Goal: Task Accomplishment & Management: Complete application form

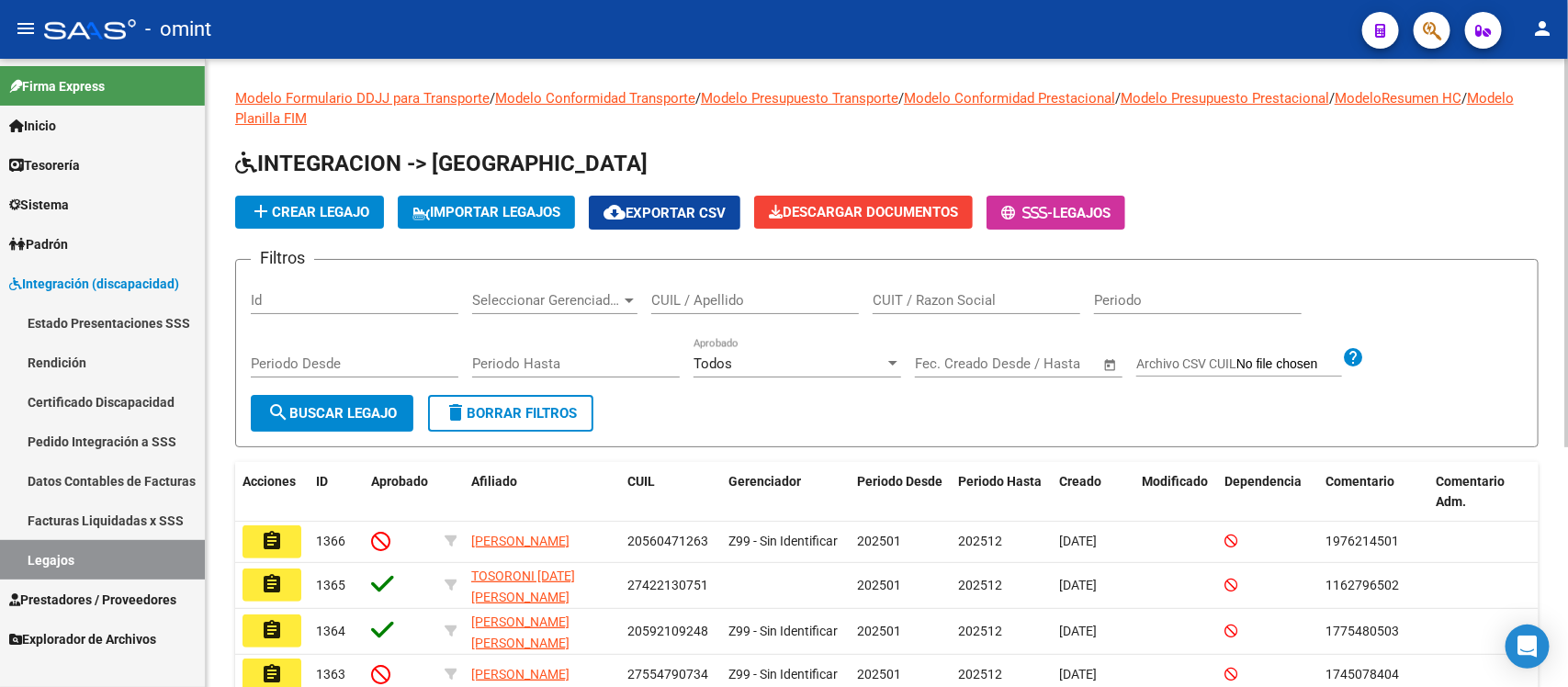
click at [740, 310] on div "CUIL / Apellido" at bounding box center [755, 295] width 208 height 40
paste input "52542533"
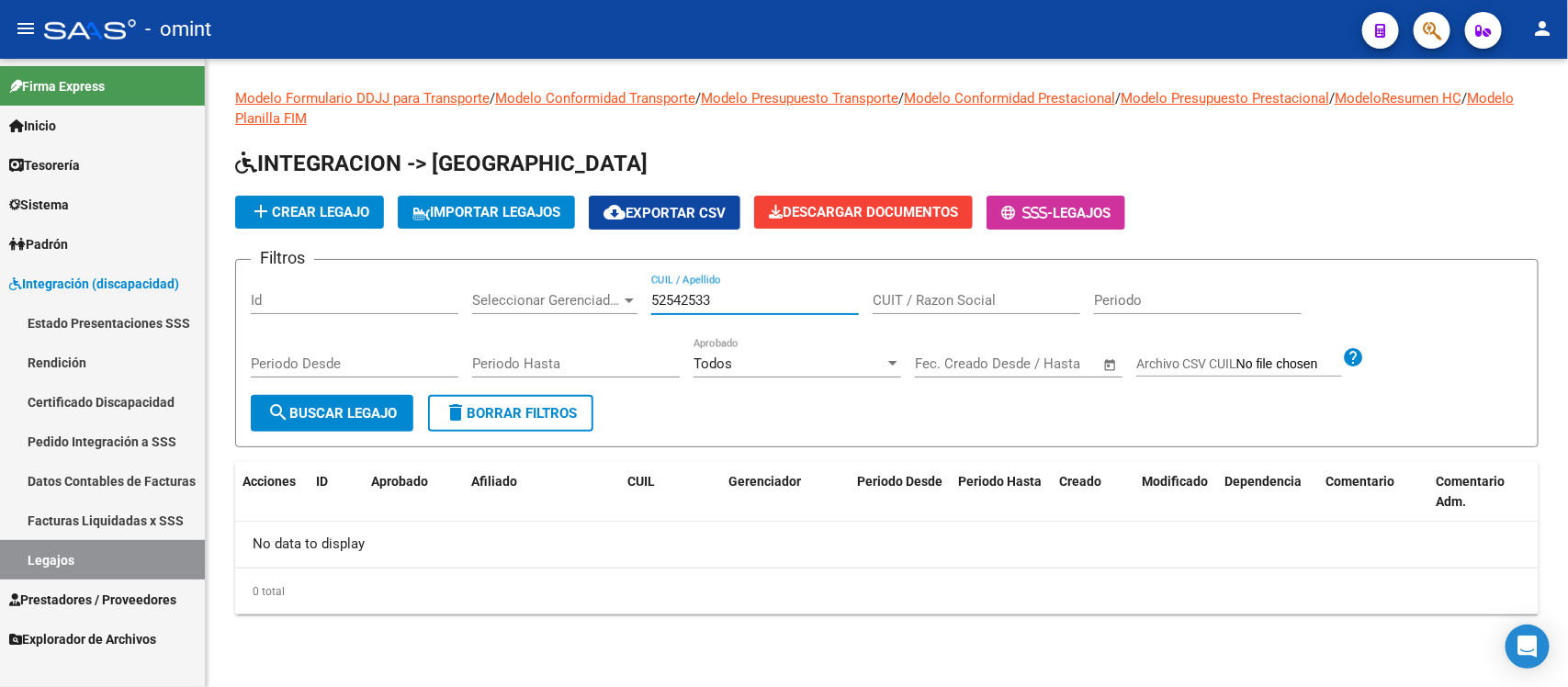
type input "52542533"
click at [106, 390] on link "Certificado Discapacidad" at bounding box center [102, 402] width 205 height 40
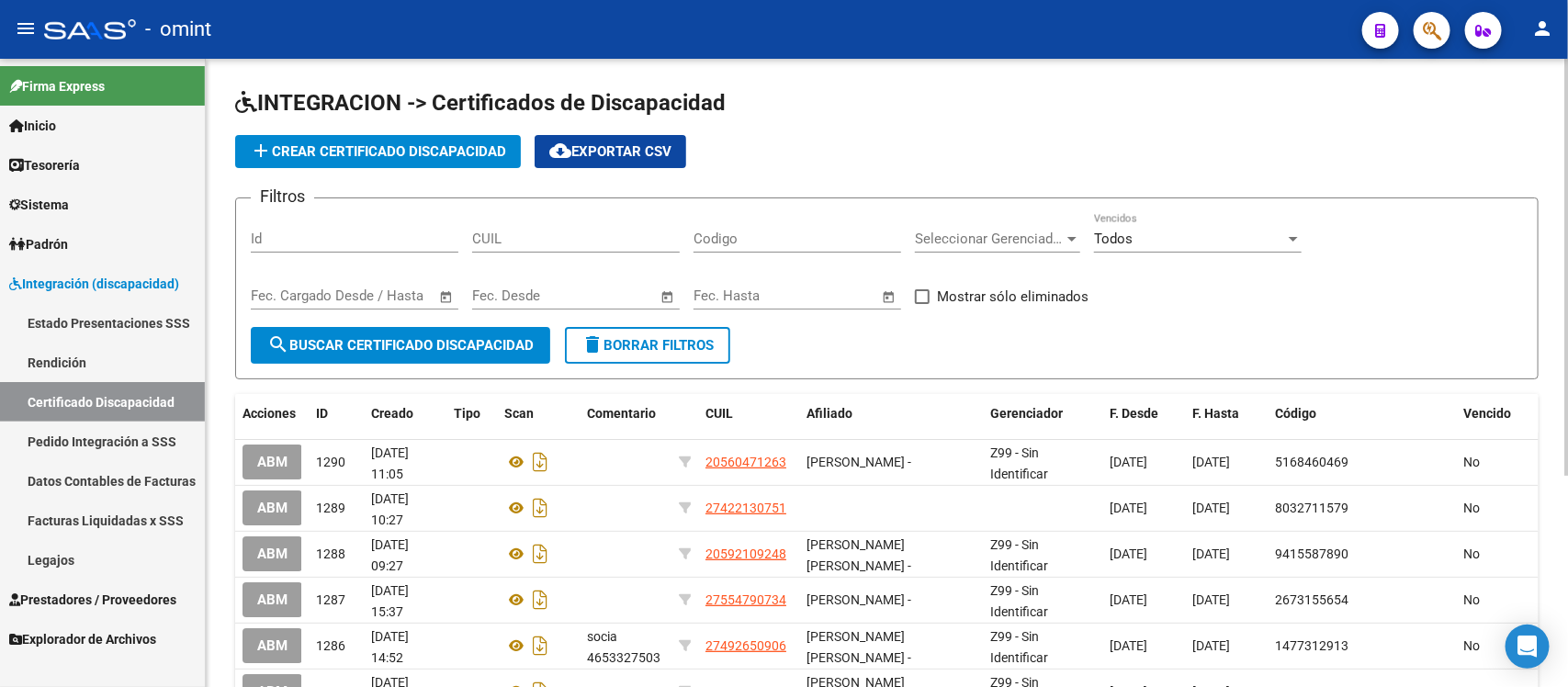
click at [315, 143] on span "add Crear Certificado Discapacidad" at bounding box center [378, 151] width 256 height 16
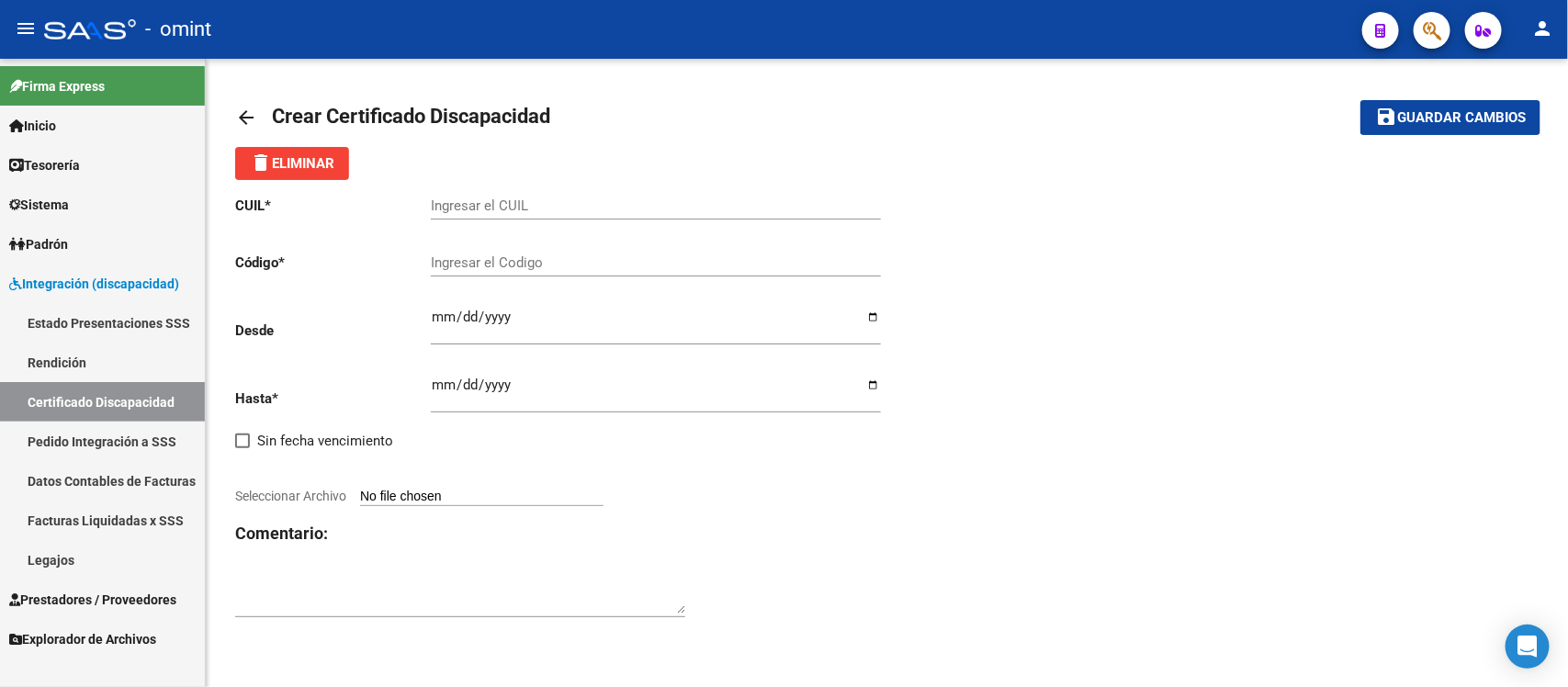
click at [529, 200] on input "Ingresar el CUIL" at bounding box center [656, 205] width 450 height 16
paste input "27-52542533-4"
type input "27-52542533-4"
type input "8246441642"
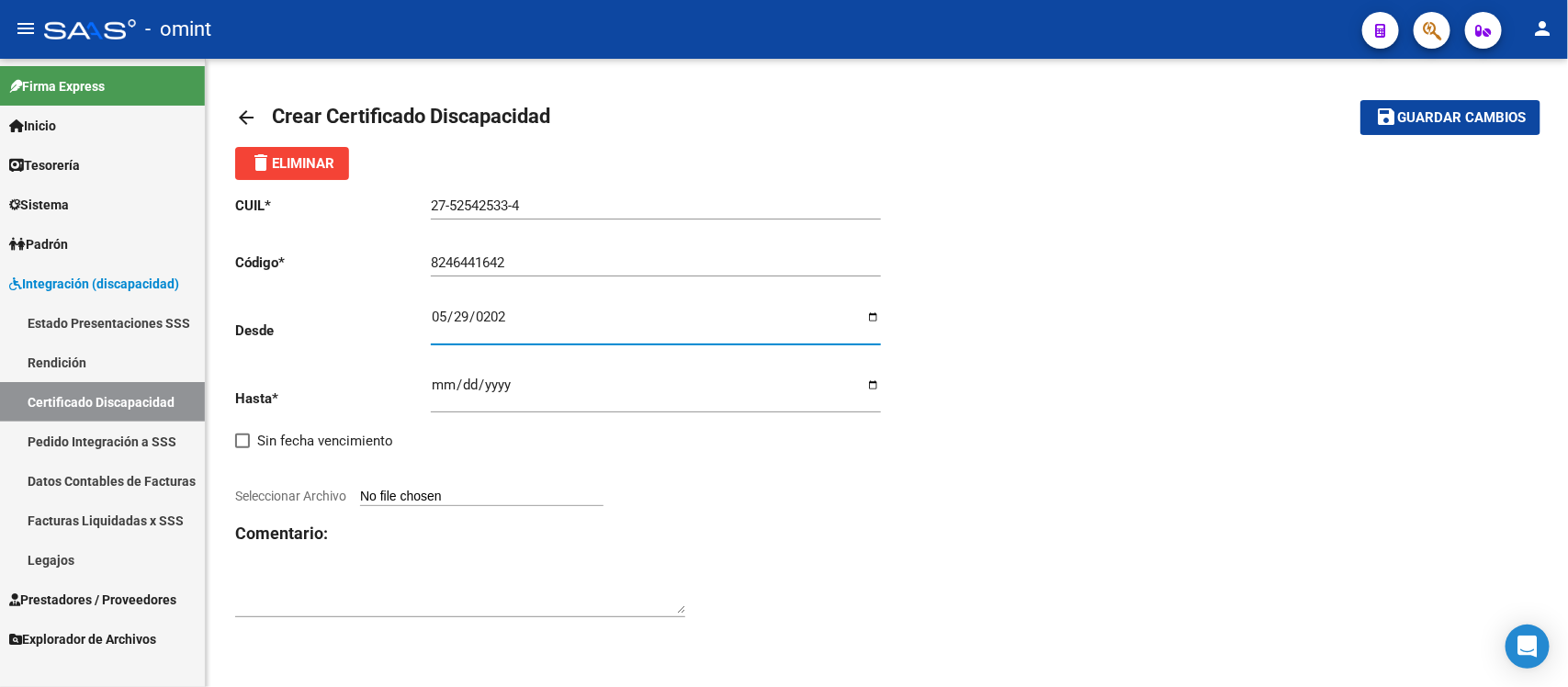
type input "2025-05-29"
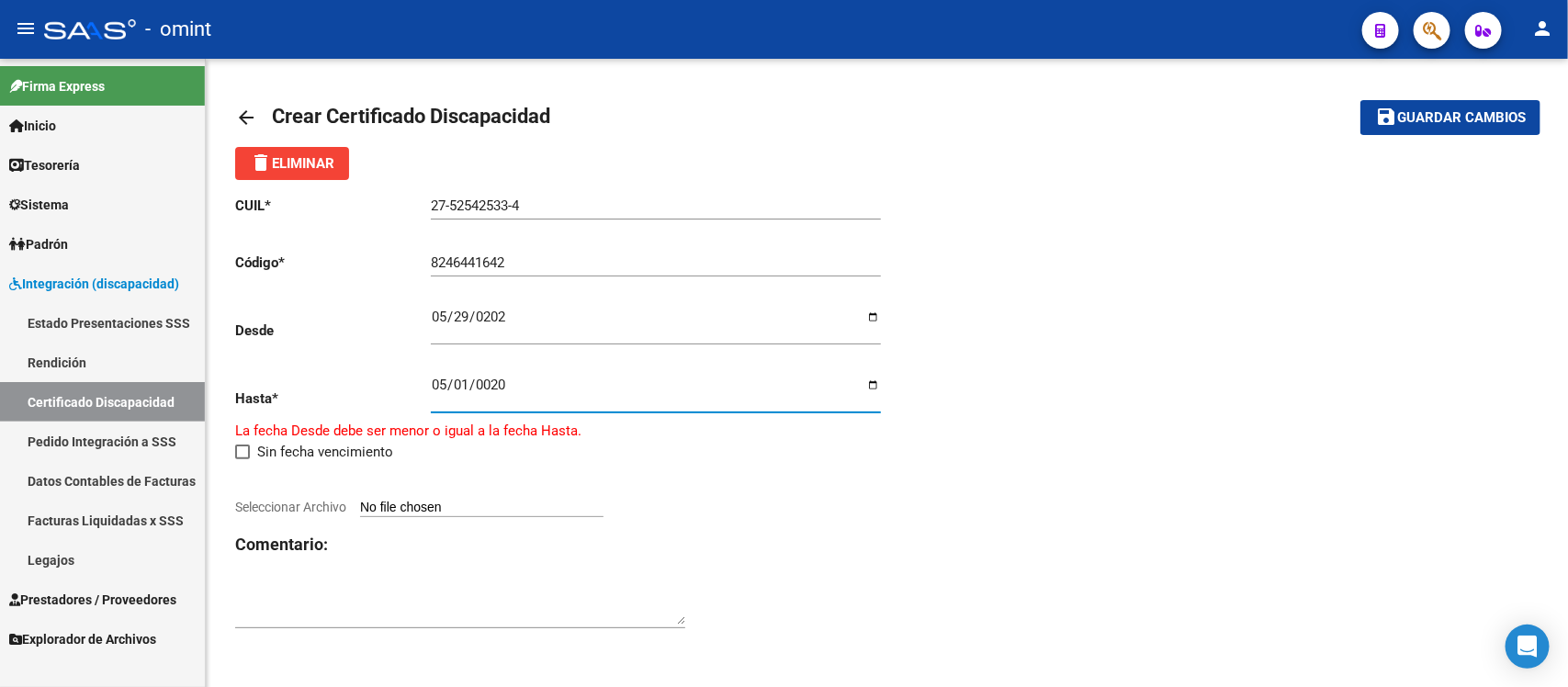
type input "0202-05-01"
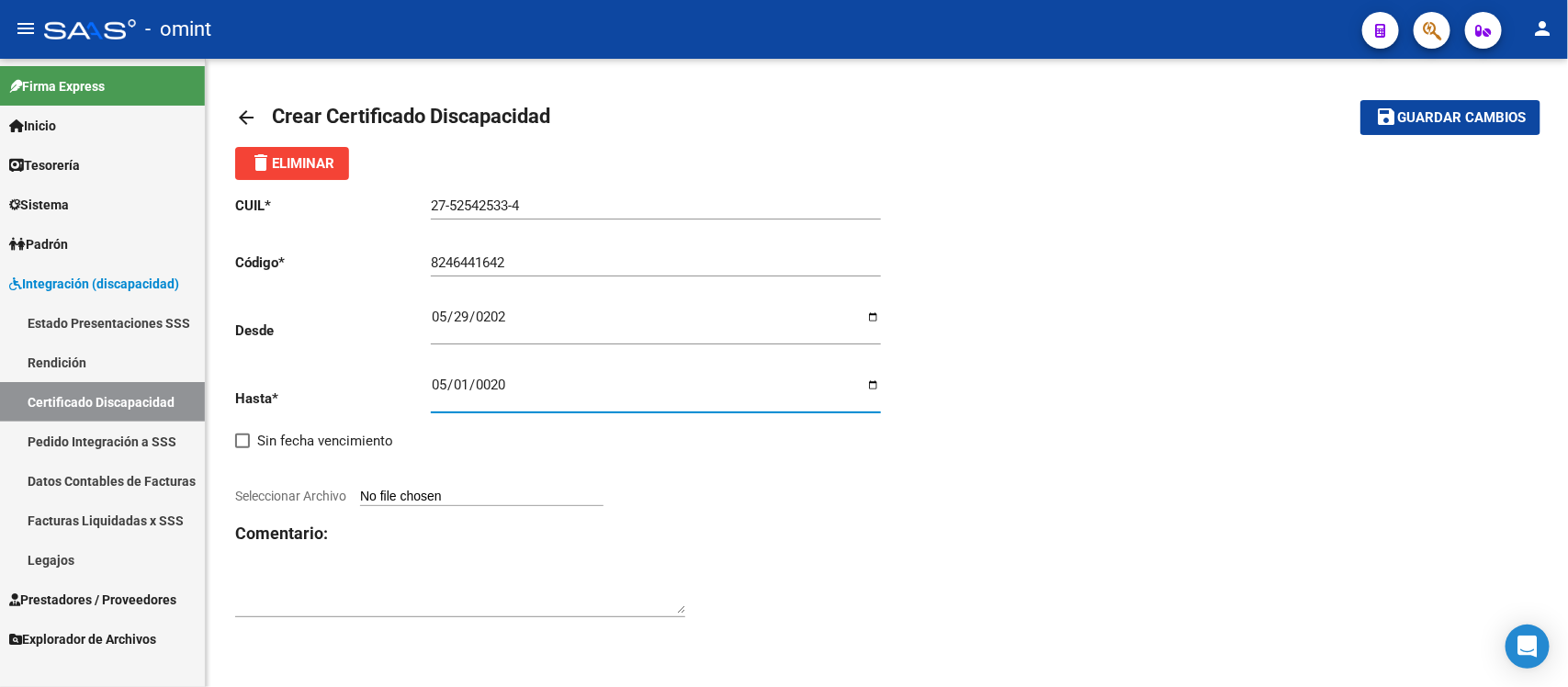
type input "2030-05-01"
click at [446, 489] on input "Seleccionar Archivo" at bounding box center [482, 497] width 244 height 17
type input "C:\fakepath\cud de carrizo keila133951652600707857.jpg"
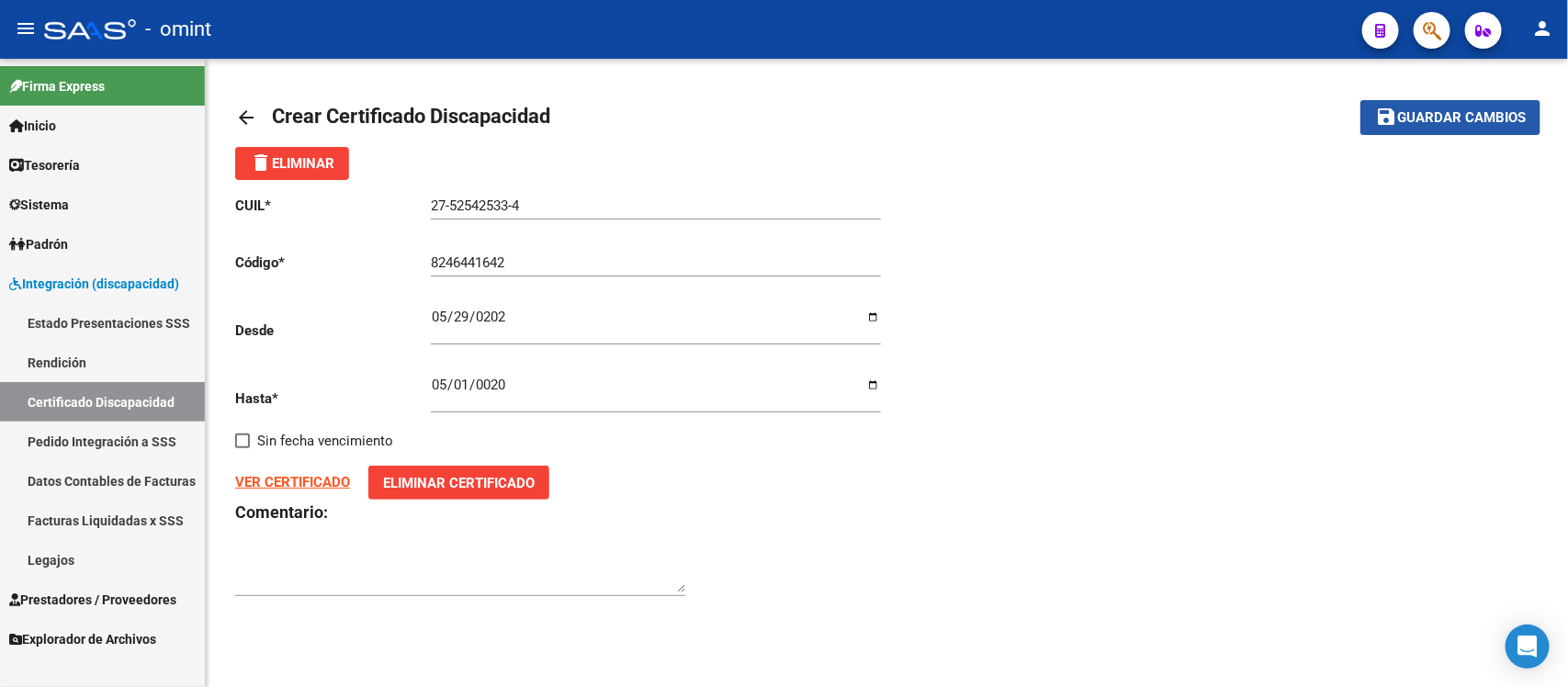
click at [1417, 113] on span "Guardar cambios" at bounding box center [1462, 118] width 129 height 16
click at [239, 122] on mat-icon "arrow_back" at bounding box center [246, 117] width 22 height 22
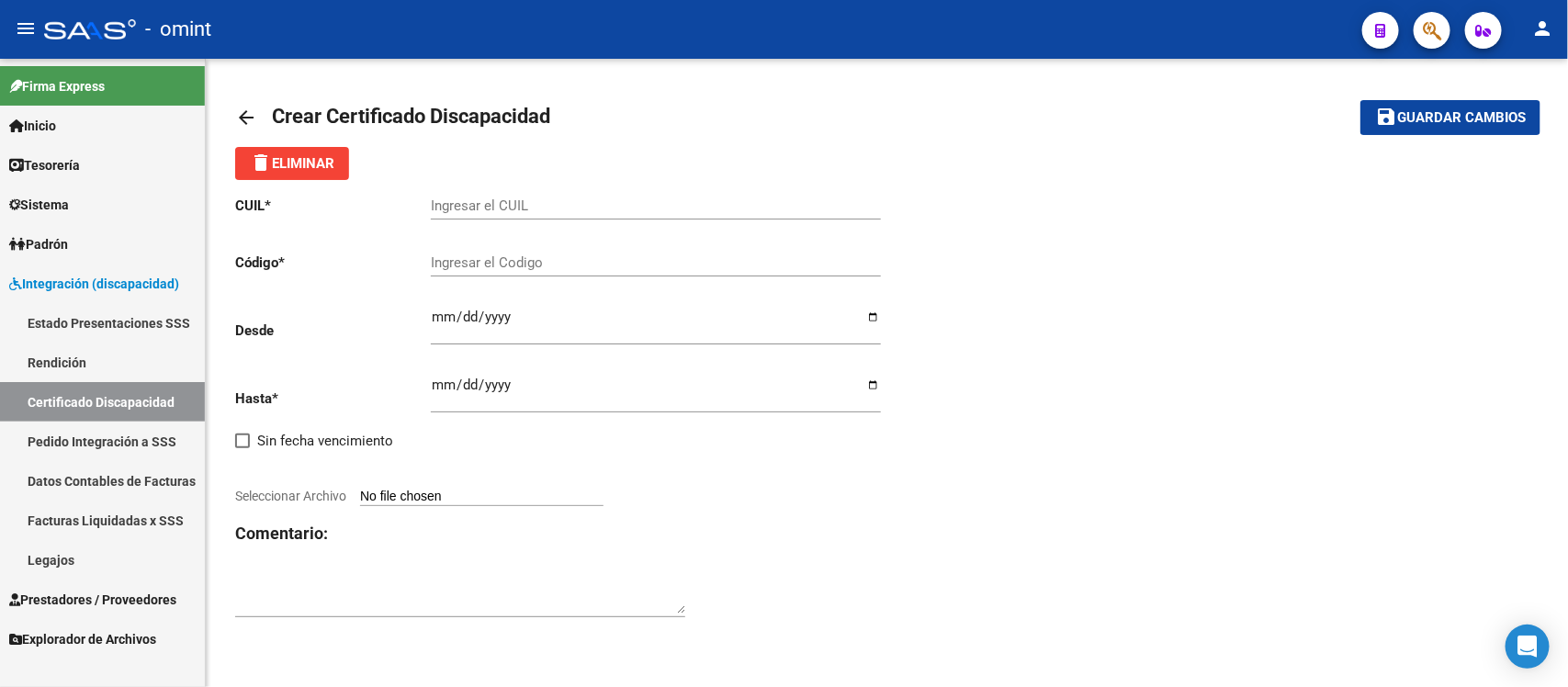
click at [239, 122] on mat-icon "arrow_back" at bounding box center [246, 117] width 22 height 22
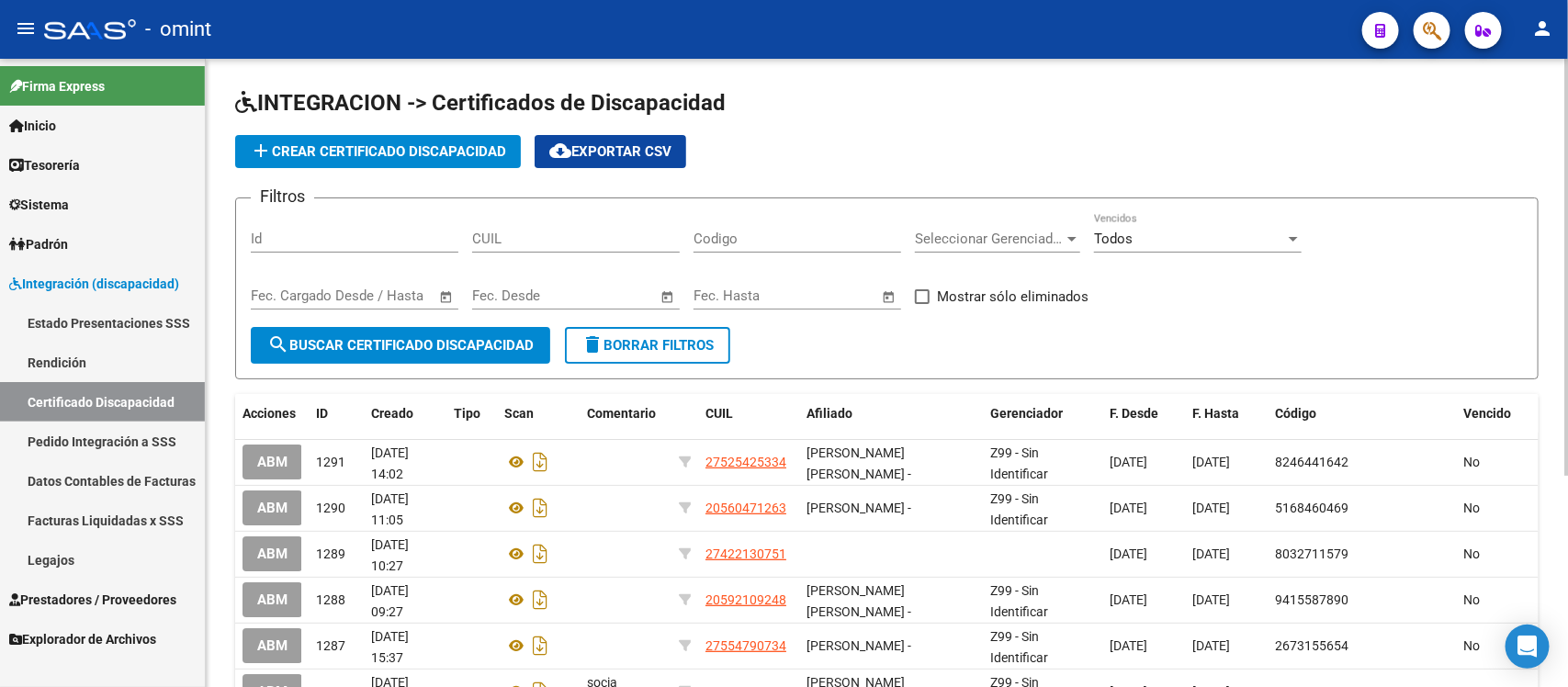
click at [88, 561] on link "Legajos" at bounding box center [102, 560] width 205 height 40
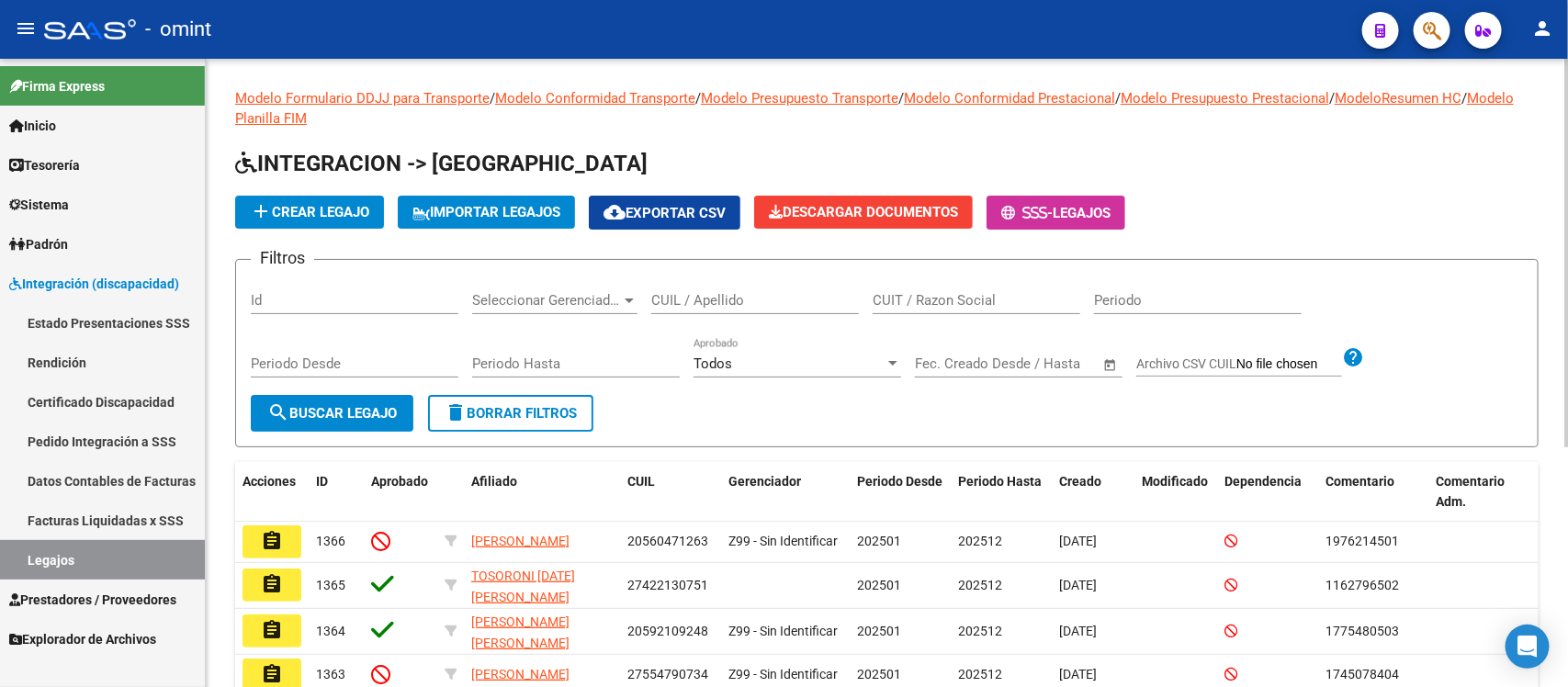
click at [327, 204] on span "add Crear Legajo" at bounding box center [310, 211] width 119 height 16
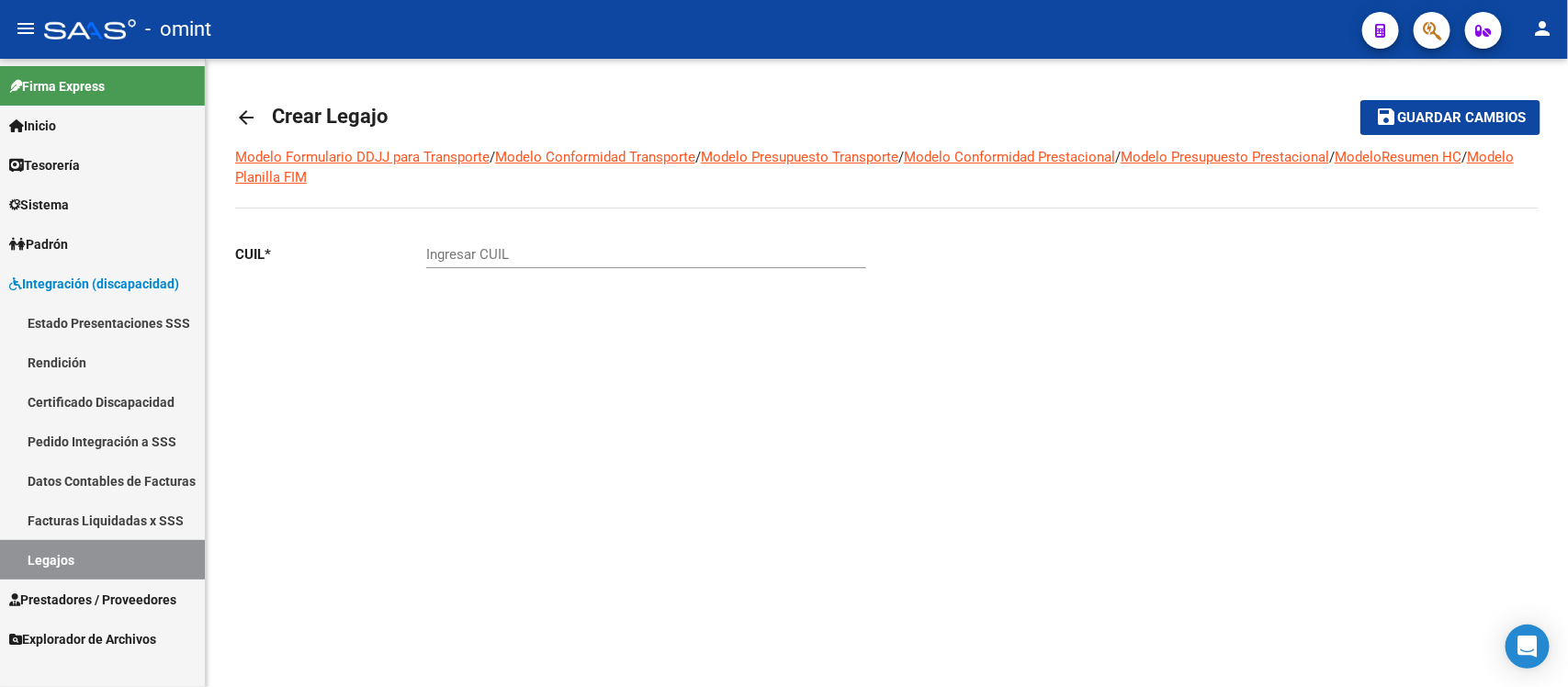
click at [479, 242] on div "Ingresar CUIL" at bounding box center [647, 248] width 440 height 40
paste input "27-52542533-4"
type input "27-52542533-4"
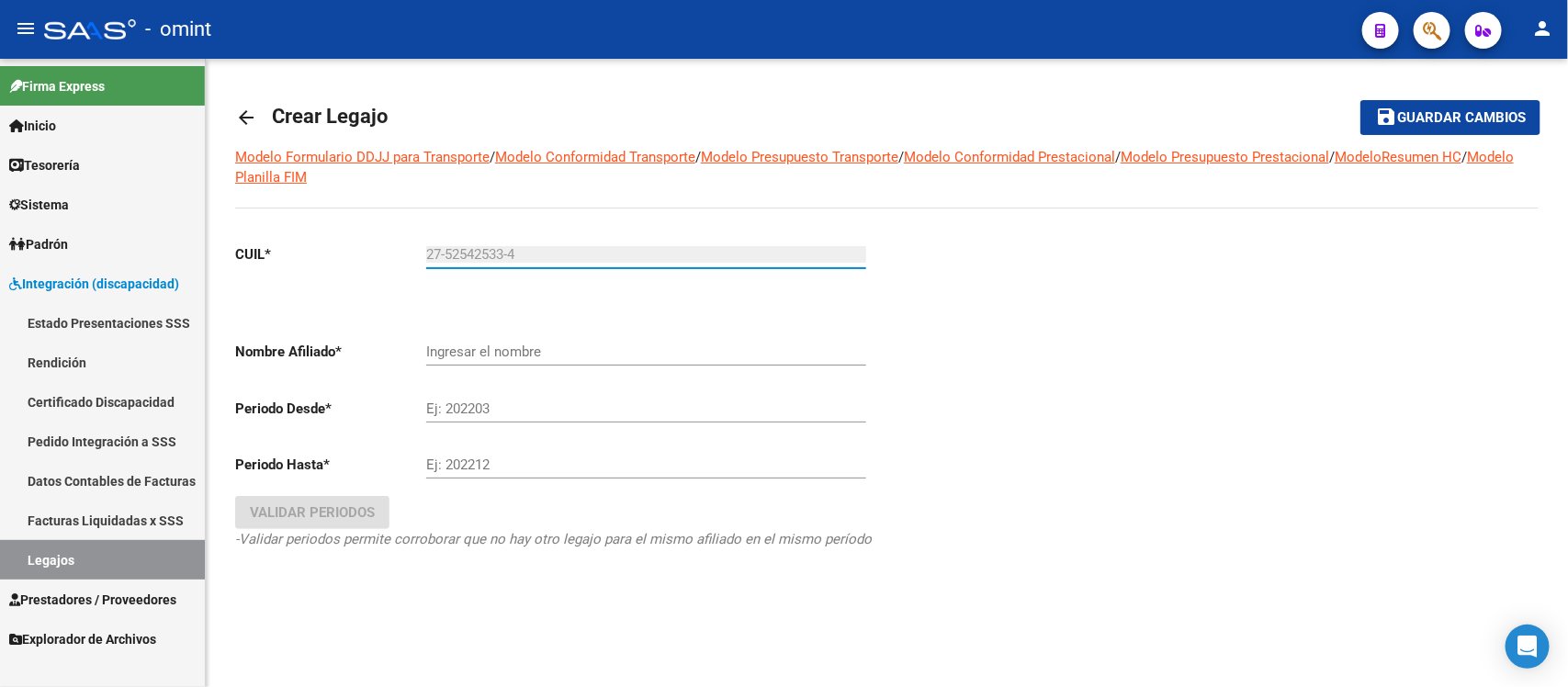
type input "CARRIZO KEILA JOCELYN"
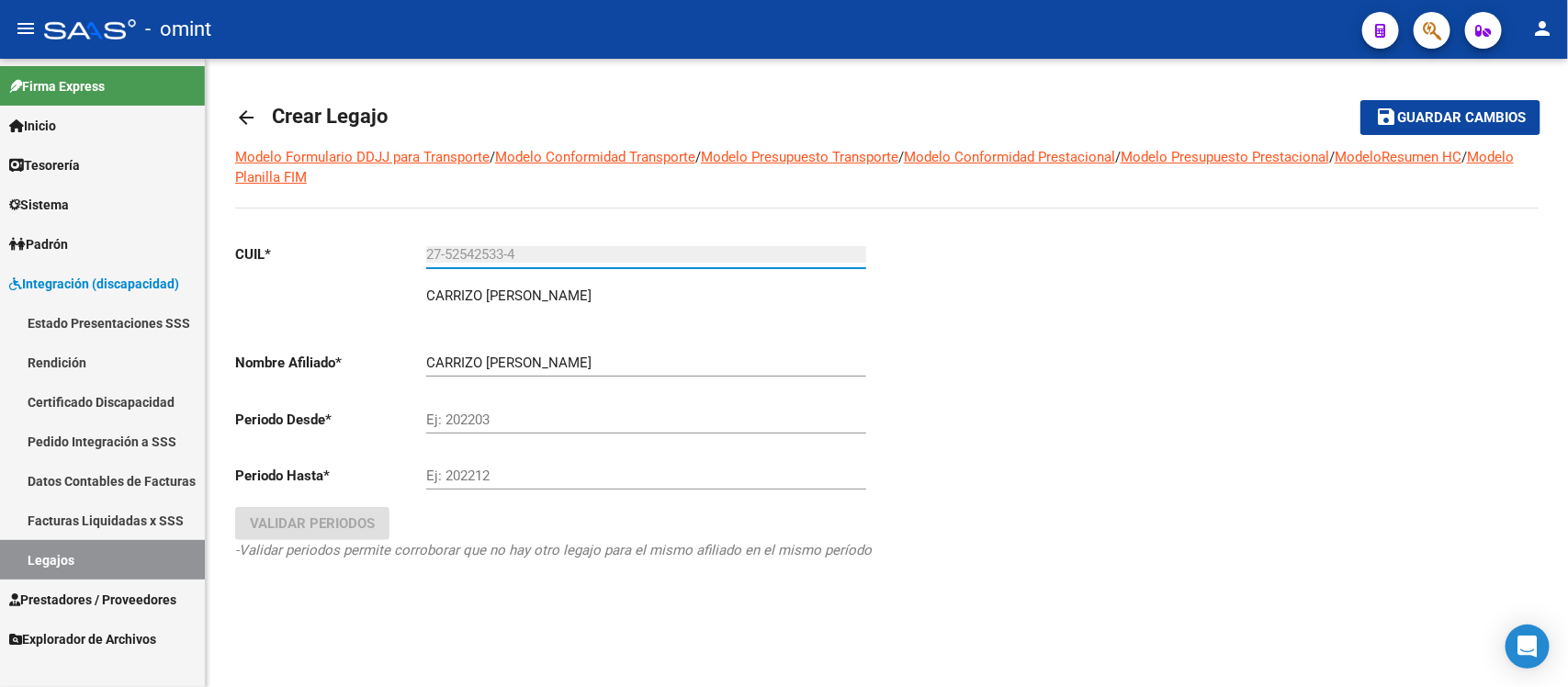
type input "27-52542533-4"
click at [478, 420] on input "Ej: 202203" at bounding box center [647, 419] width 440 height 16
type input "0"
type input "202506"
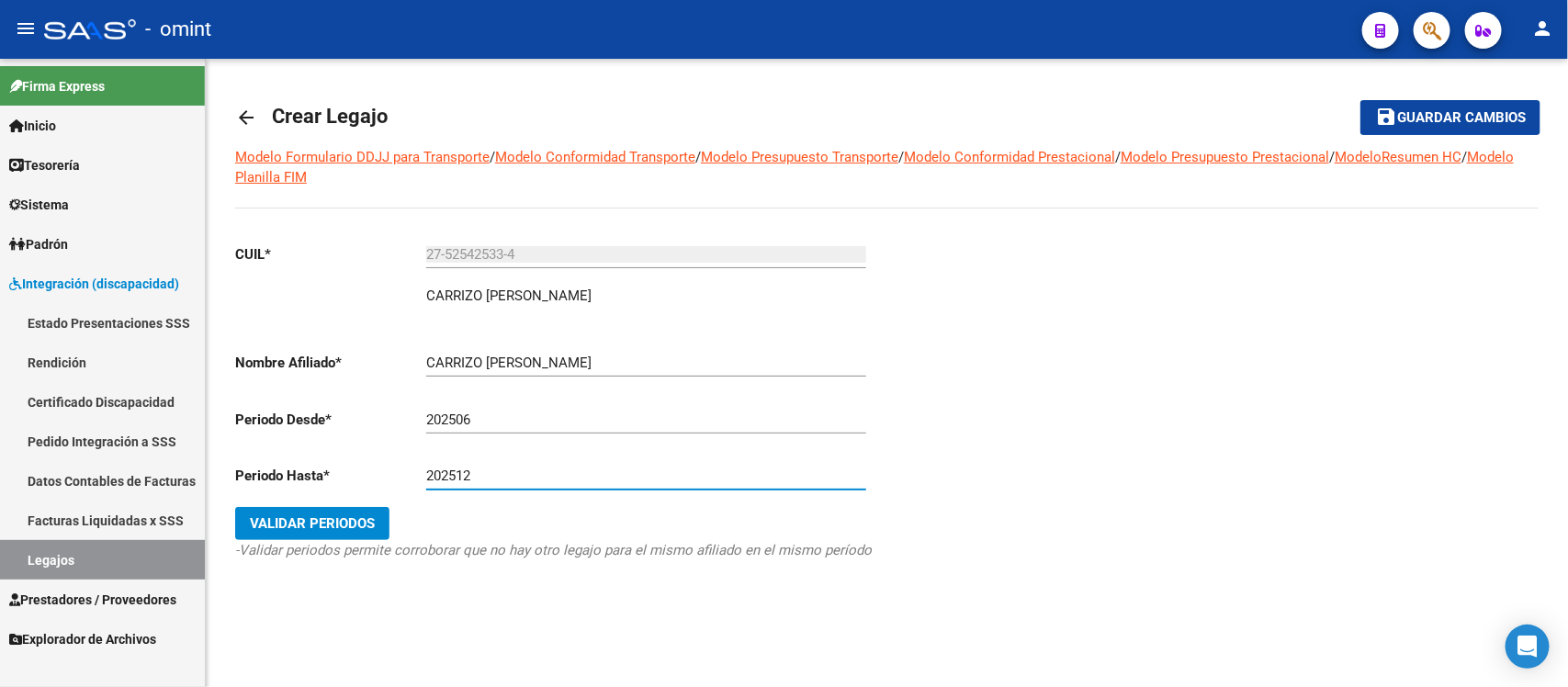
type input "202512"
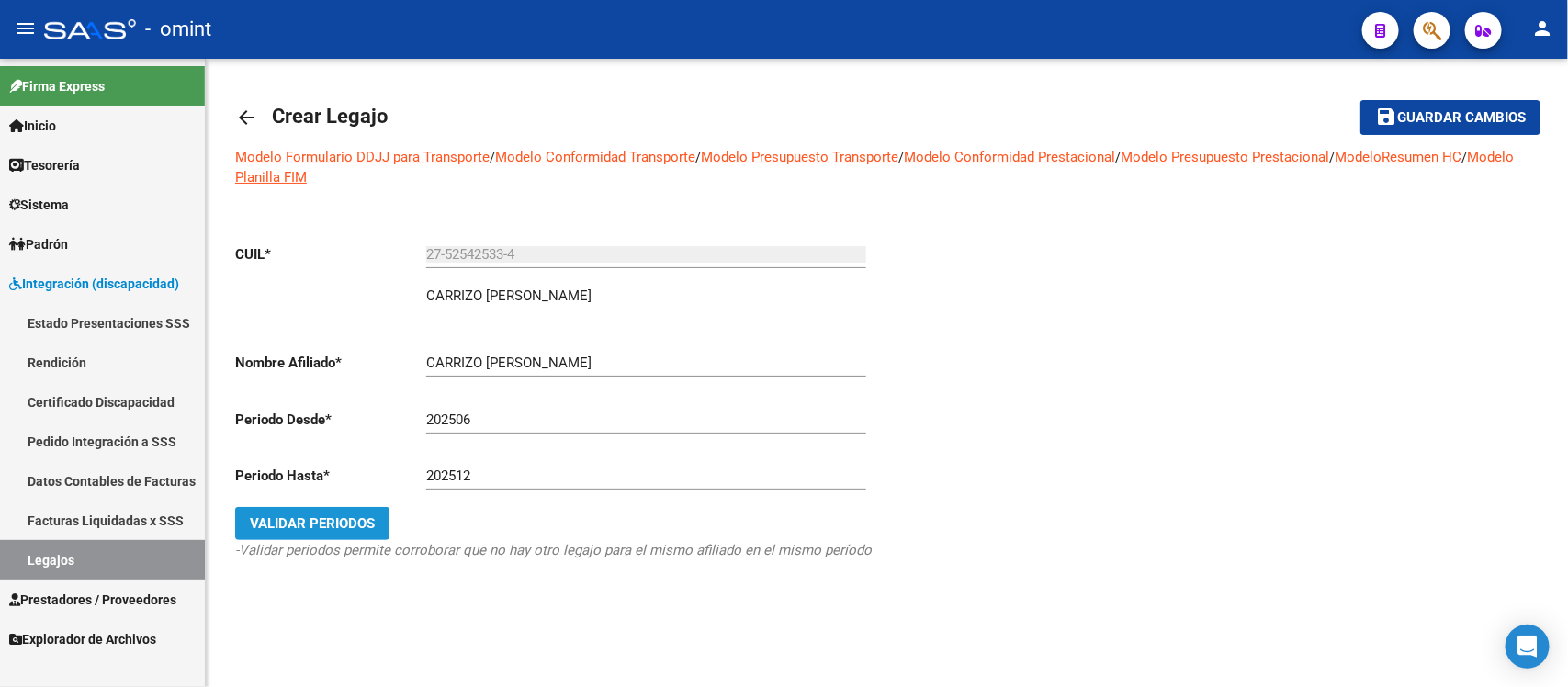
click at [331, 515] on span "Validar Periodos" at bounding box center [313, 523] width 125 height 16
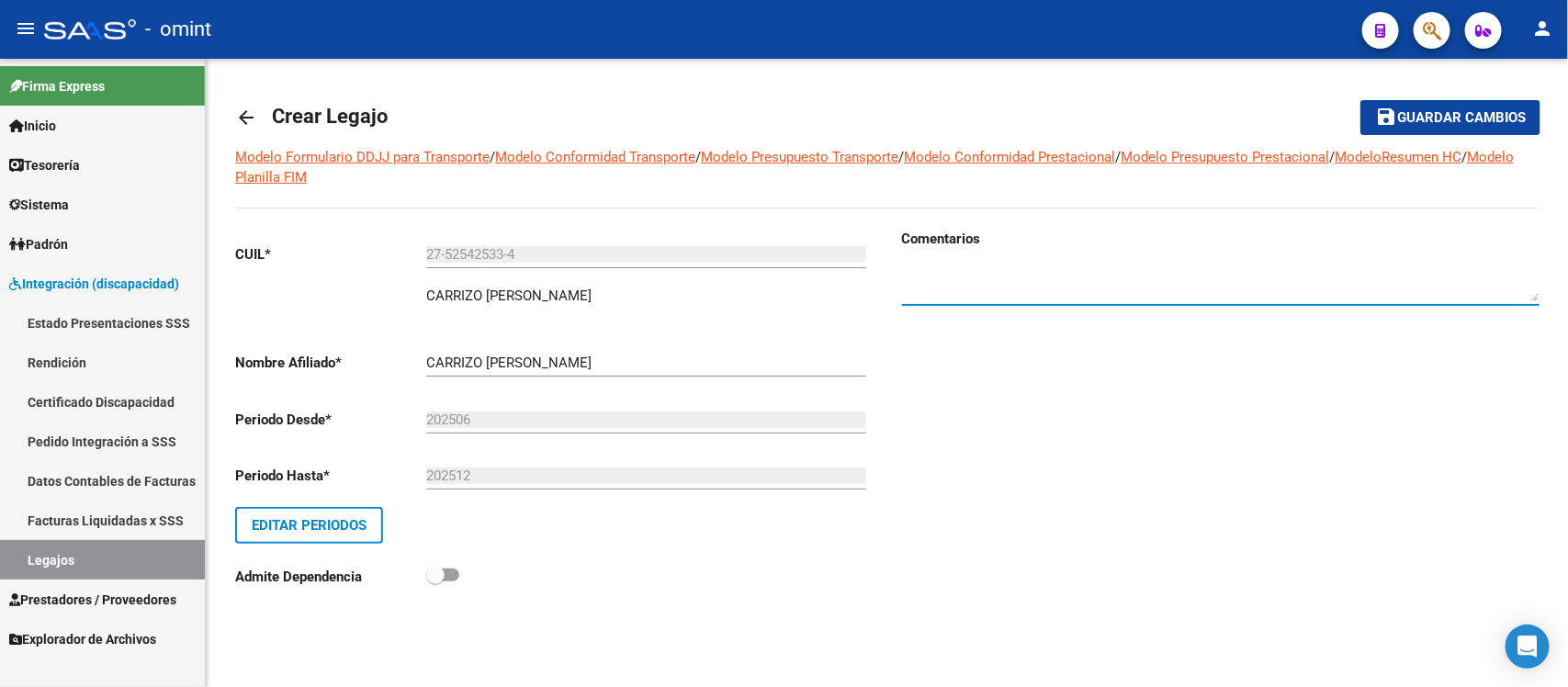
click at [1025, 287] on textarea at bounding box center [1221, 282] width 638 height 37
paste textarea "1782049901"
type textarea "1782049901"
click at [1509, 95] on mat-toolbar-row "save Guardar cambios" at bounding box center [1405, 118] width 273 height 59
click at [1512, 111] on span "Guardar cambios" at bounding box center [1462, 118] width 129 height 16
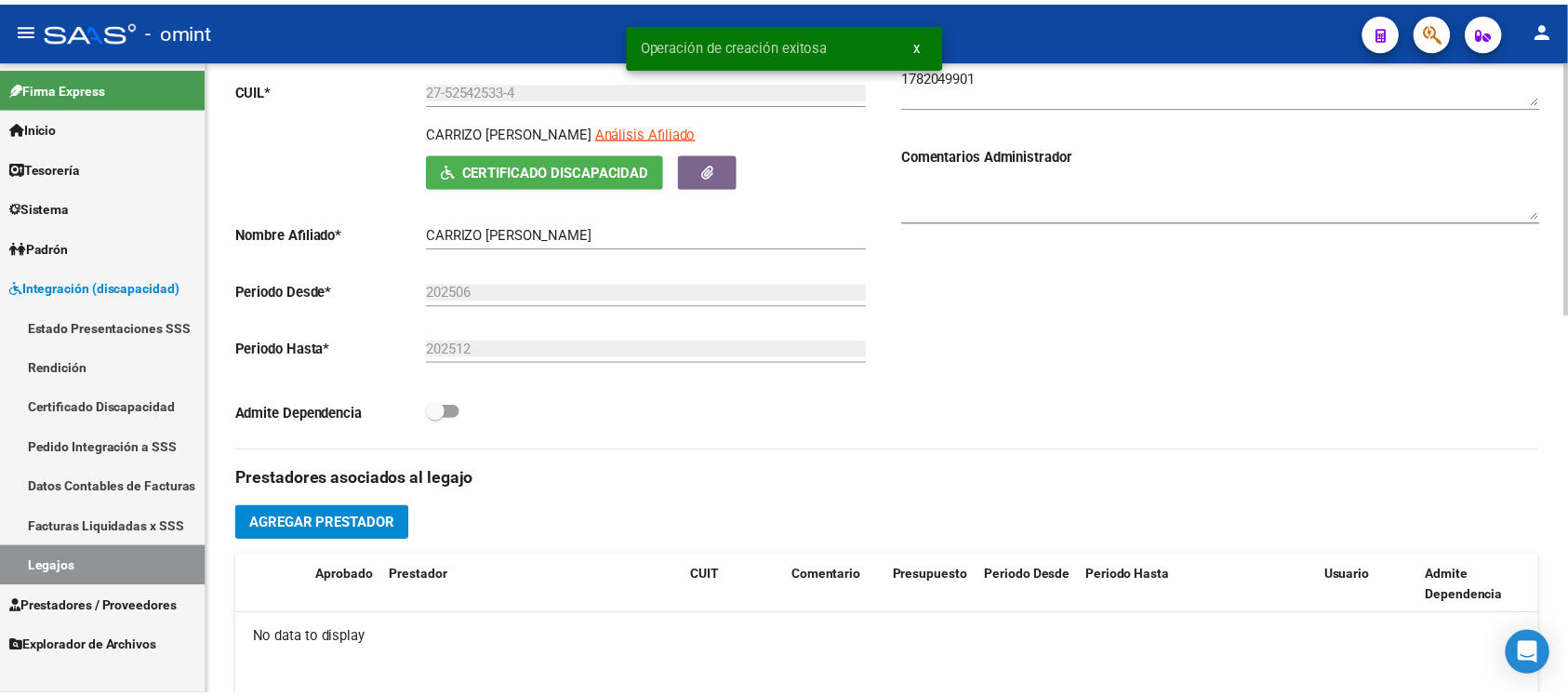
scroll to position [348, 0]
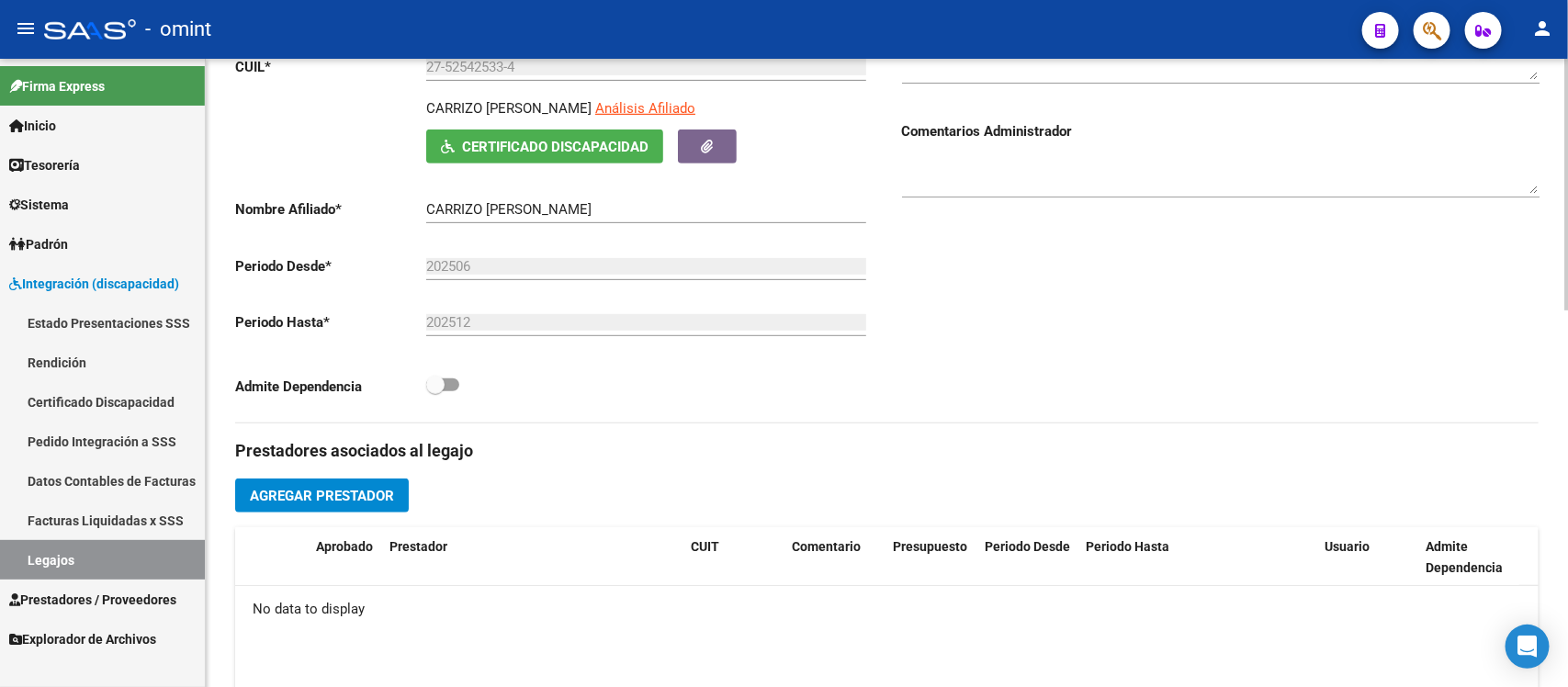
click at [396, 487] on button "Agregar Prestador" at bounding box center [321, 496] width 173 height 34
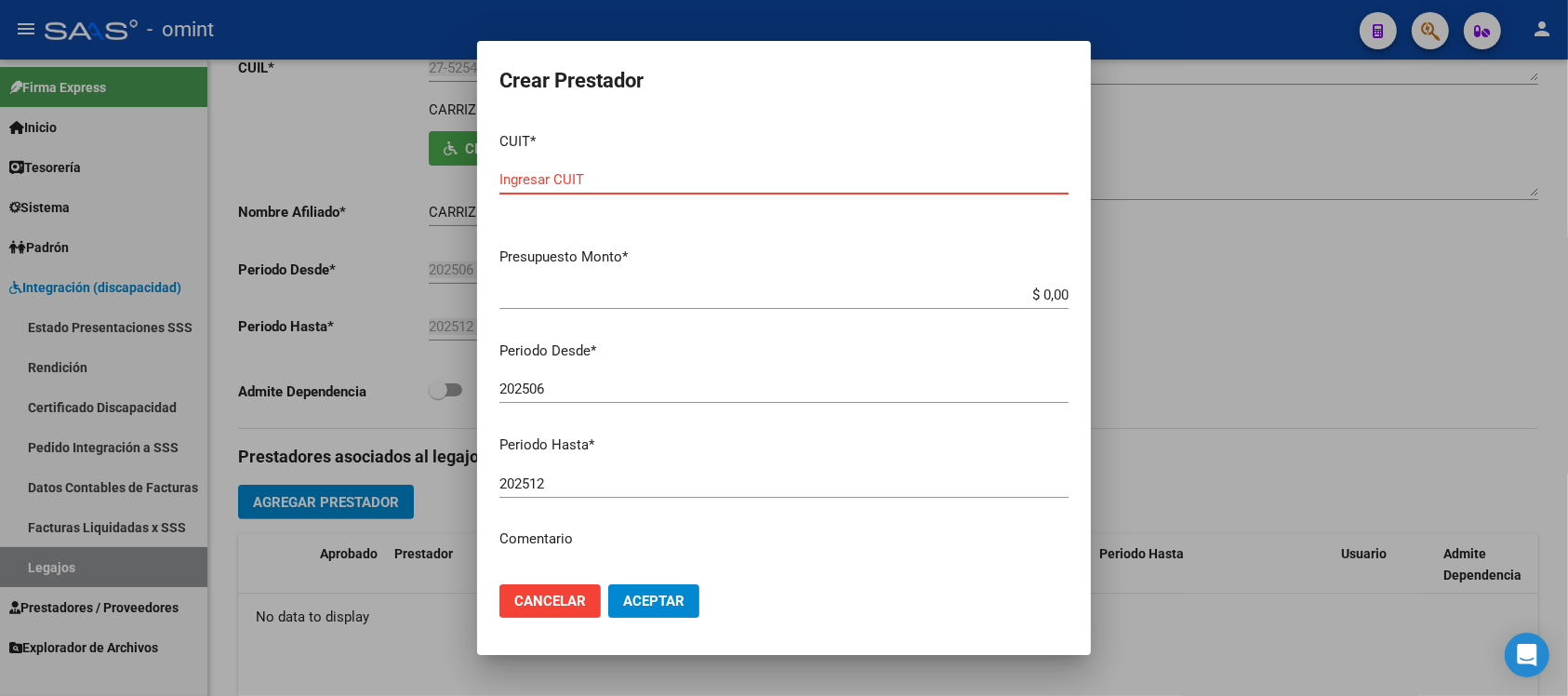
paste input "30-58771877-0"
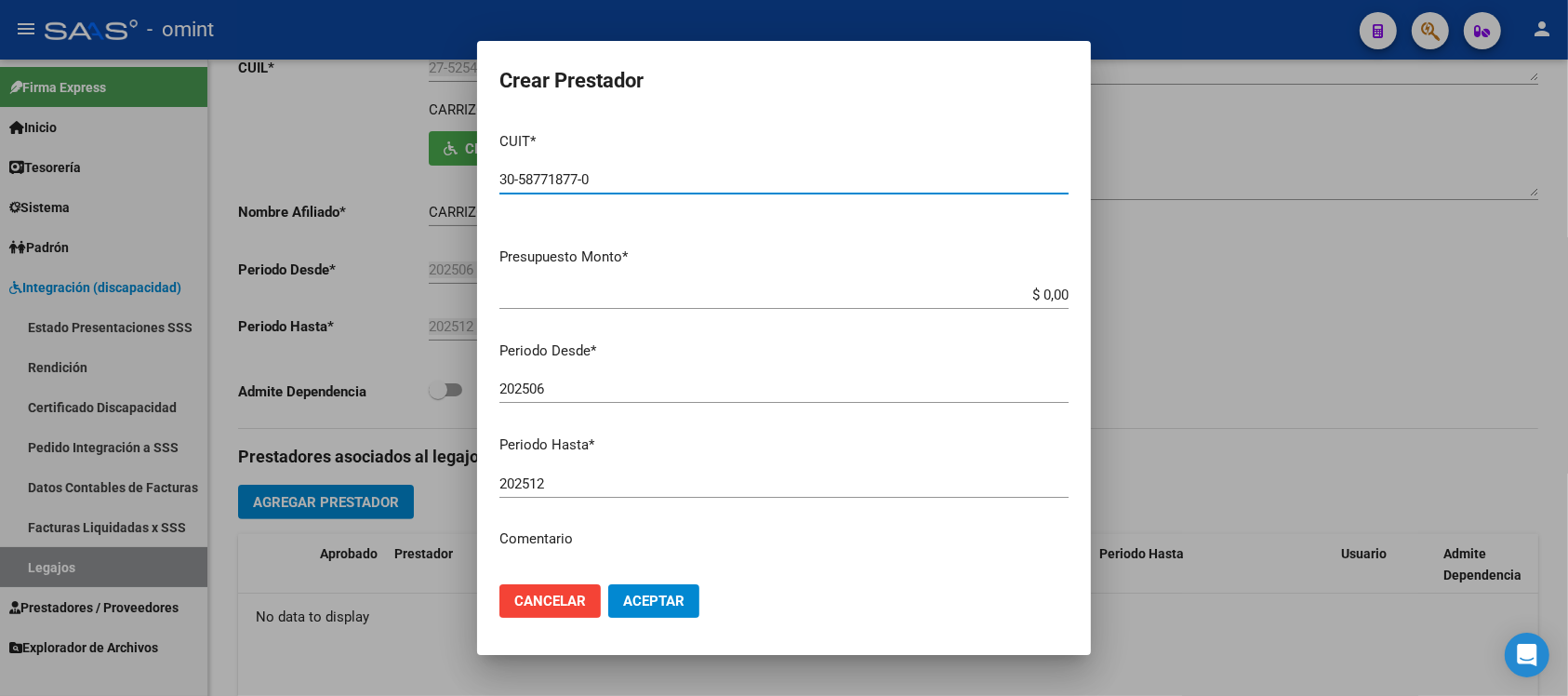
type input "30-58771877-0"
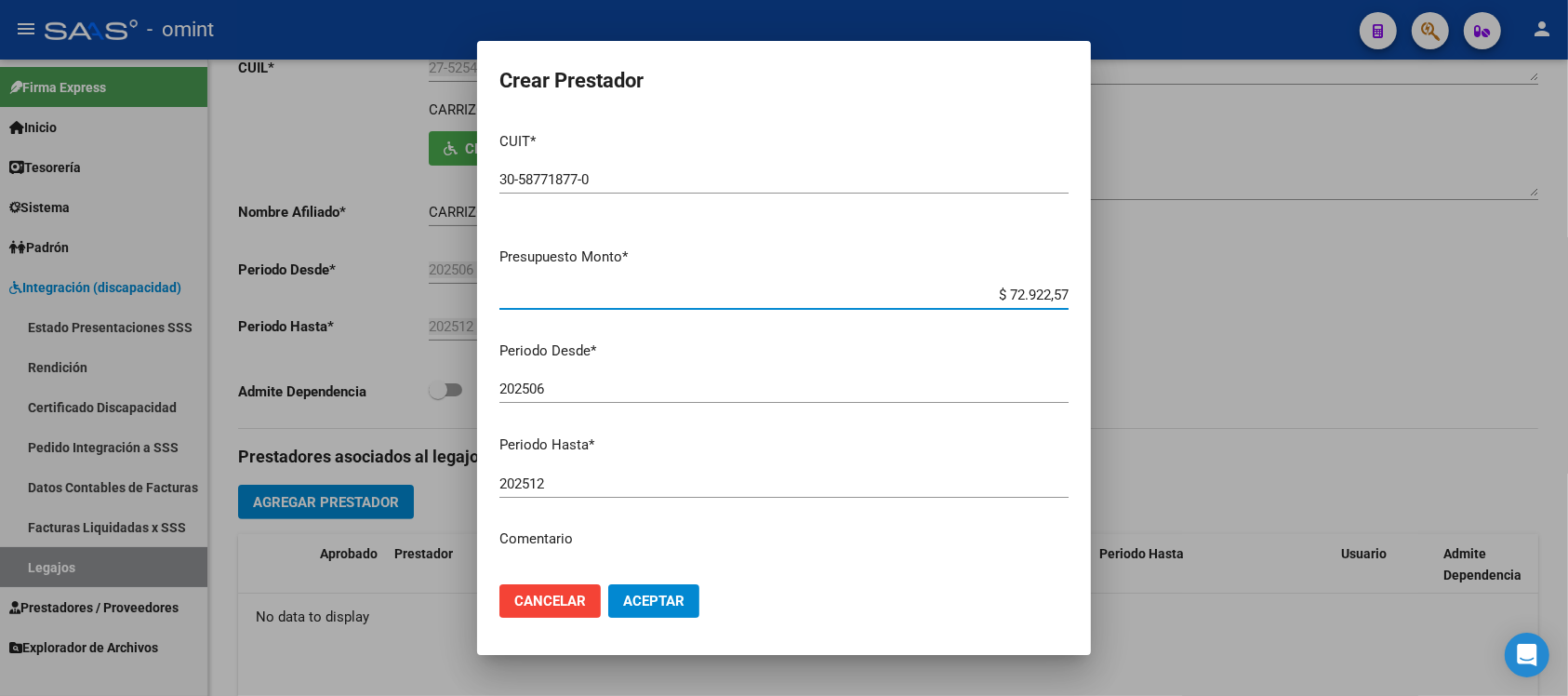
type input "$ 729.225,79"
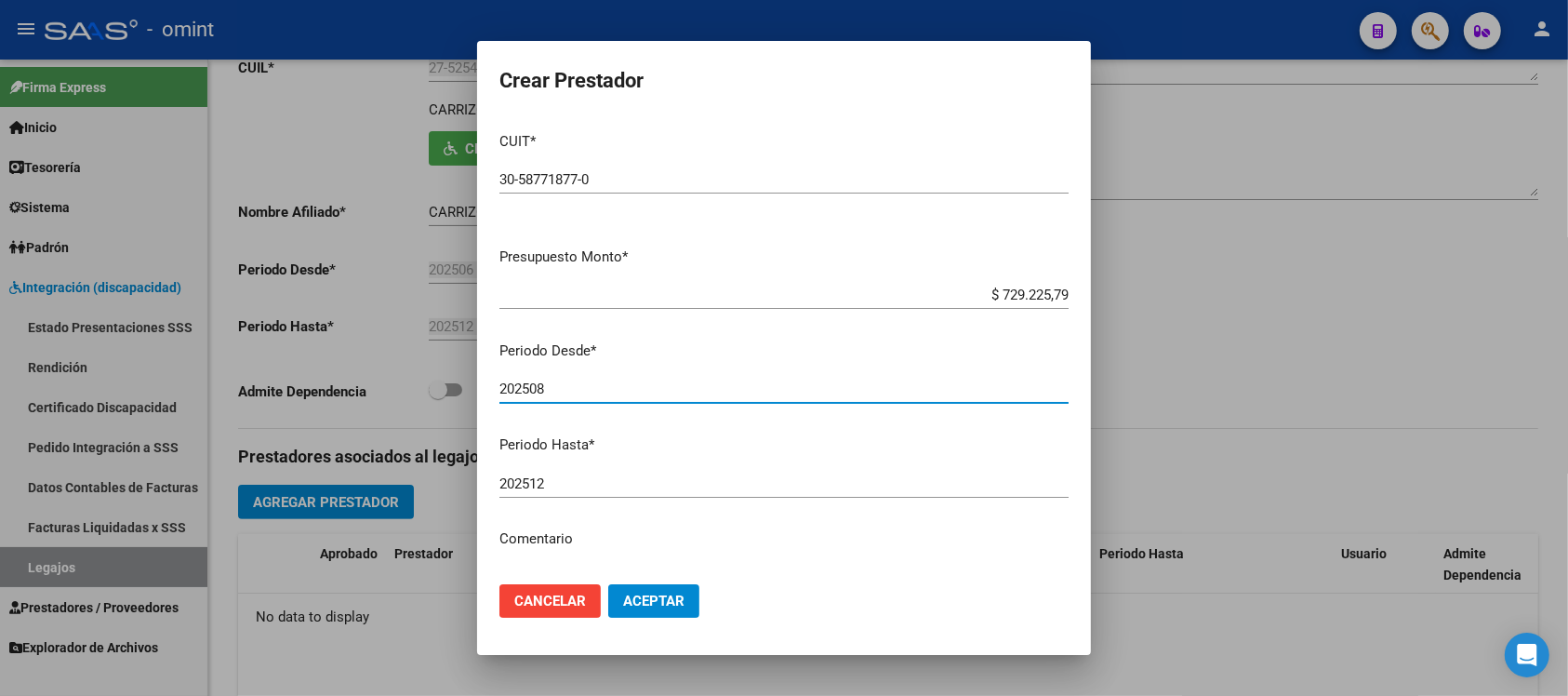
type input "202508"
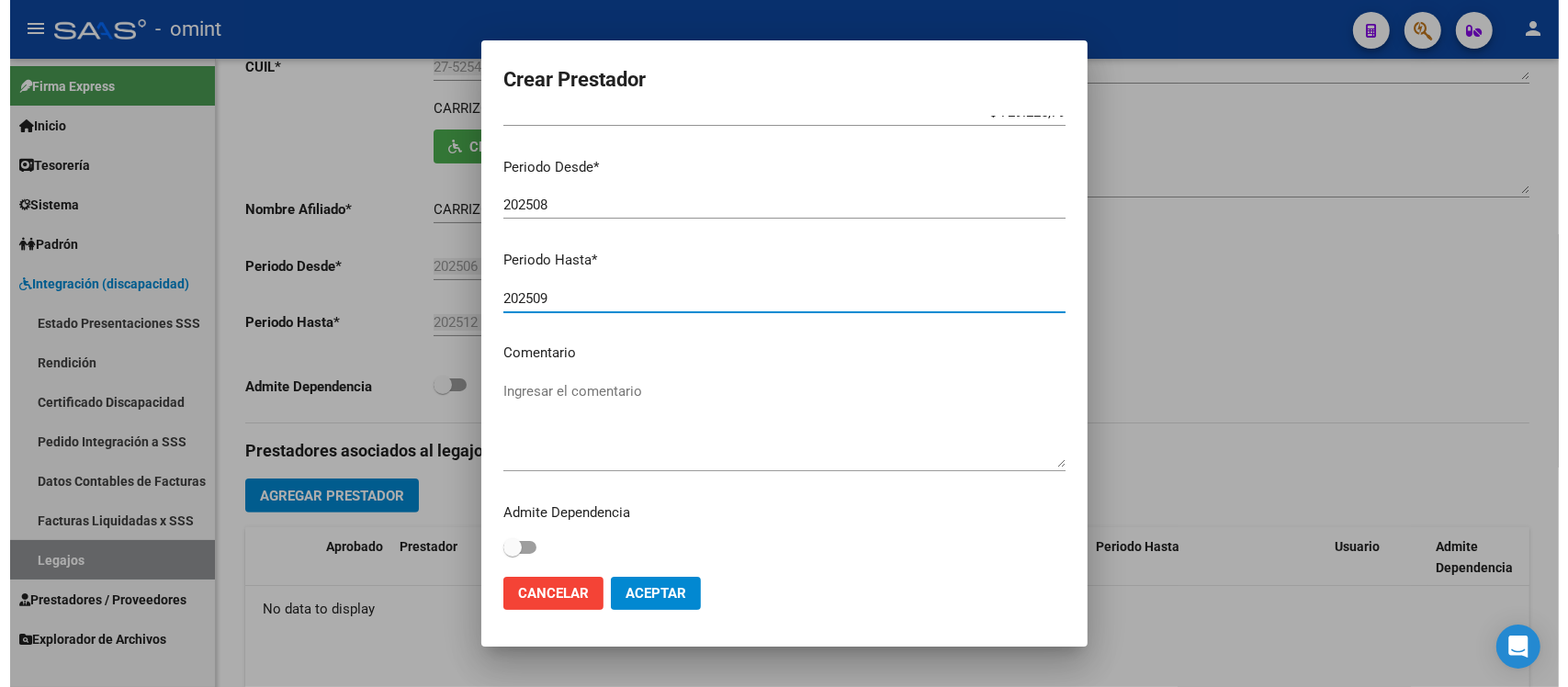
scroll to position [182, 0]
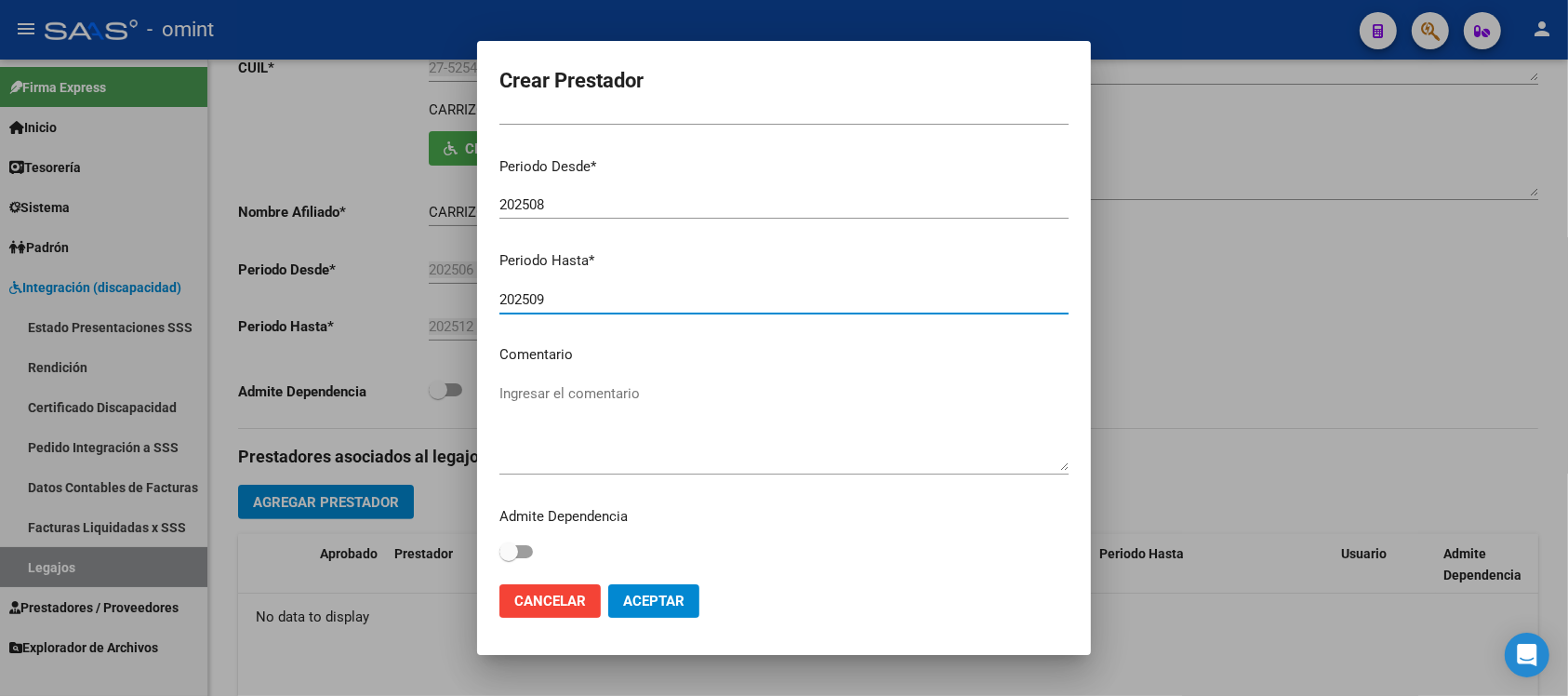
type input "202509"
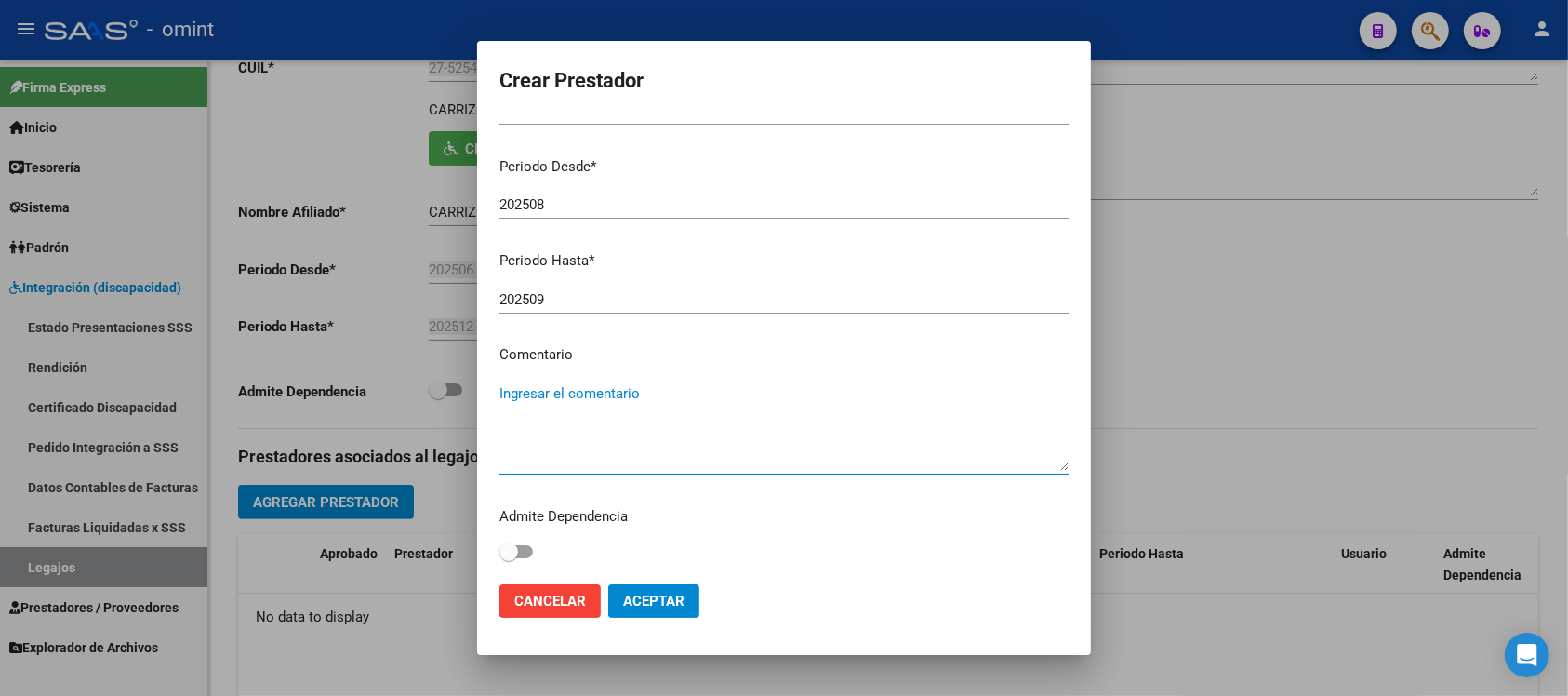
click at [645, 407] on textarea "Ingresar el comentario" at bounding box center [783, 426] width 569 height 87
paste textarea "Escolaridad Primaria Jornada Doble Cat A"
type textarea "Escolaridad Primaria Jornada Doble Cat A"
click at [672, 598] on span "Aceptar" at bounding box center [653, 600] width 61 height 16
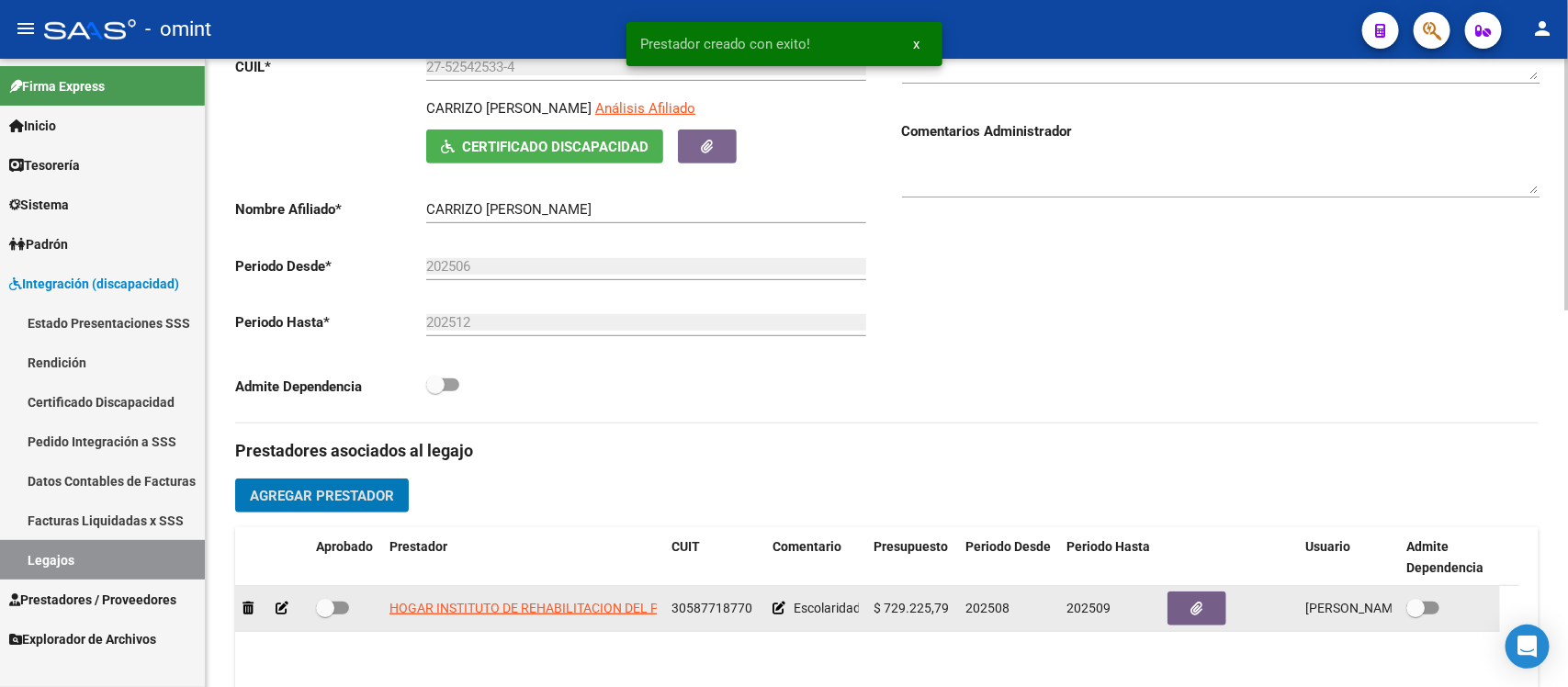
click at [326, 608] on span at bounding box center [324, 607] width 18 height 18
click at [325, 614] on input "checkbox" at bounding box center [324, 614] width 1 height 1
checkbox input "true"
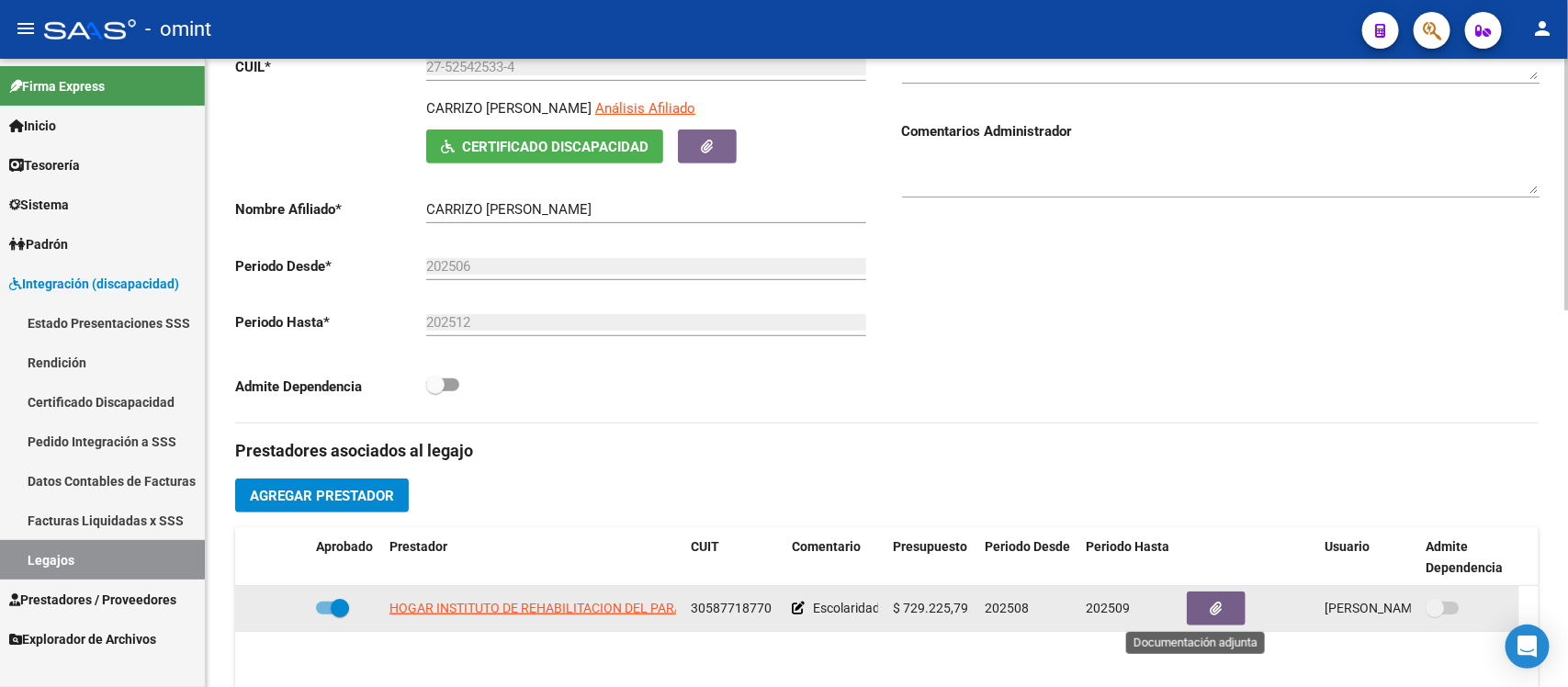
click at [1214, 594] on button "button" at bounding box center [1216, 608] width 59 height 34
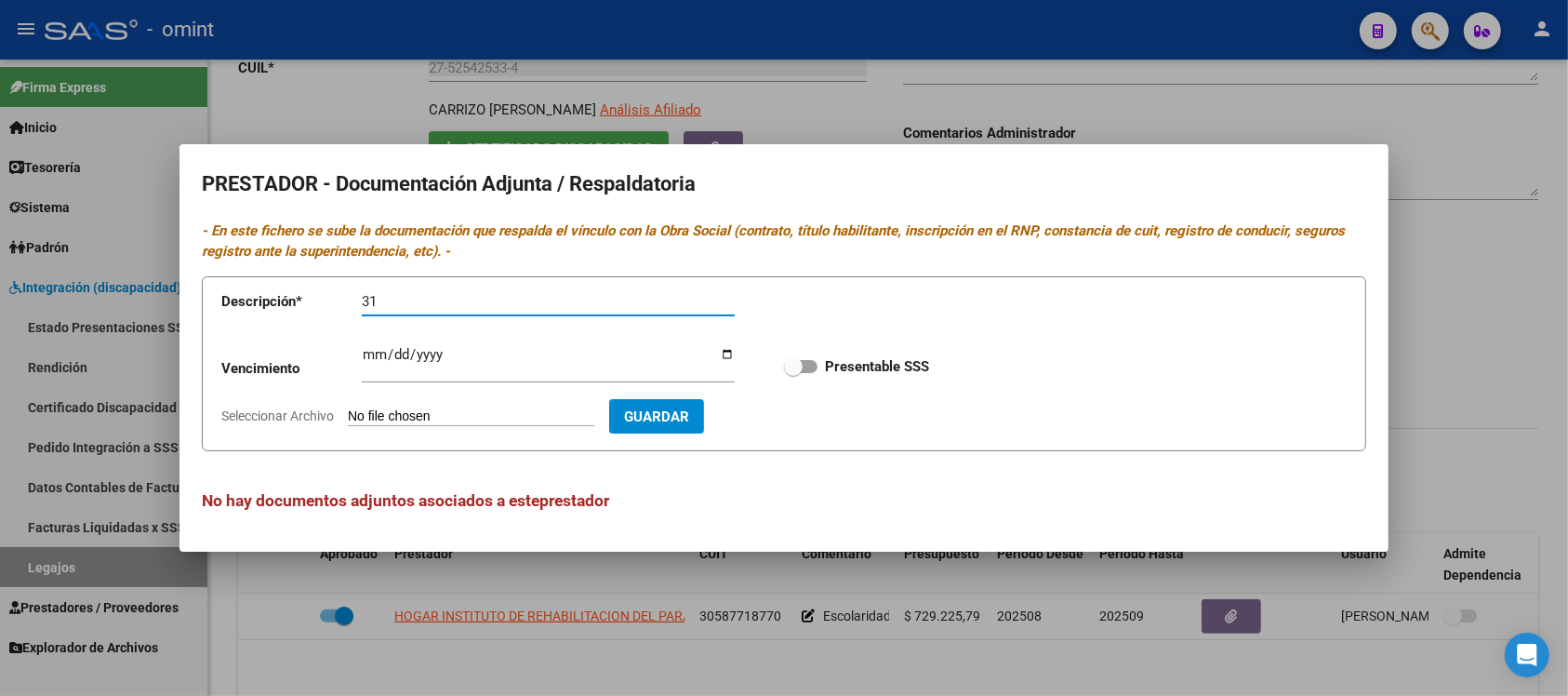
type input "3"
type input "Cat, cuit, hab,"
click at [503, 359] on input "Ingresar vencimiento" at bounding box center [548, 361] width 373 height 30
type input "2025-12-31"
click at [805, 364] on span at bounding box center [800, 367] width 34 height 13
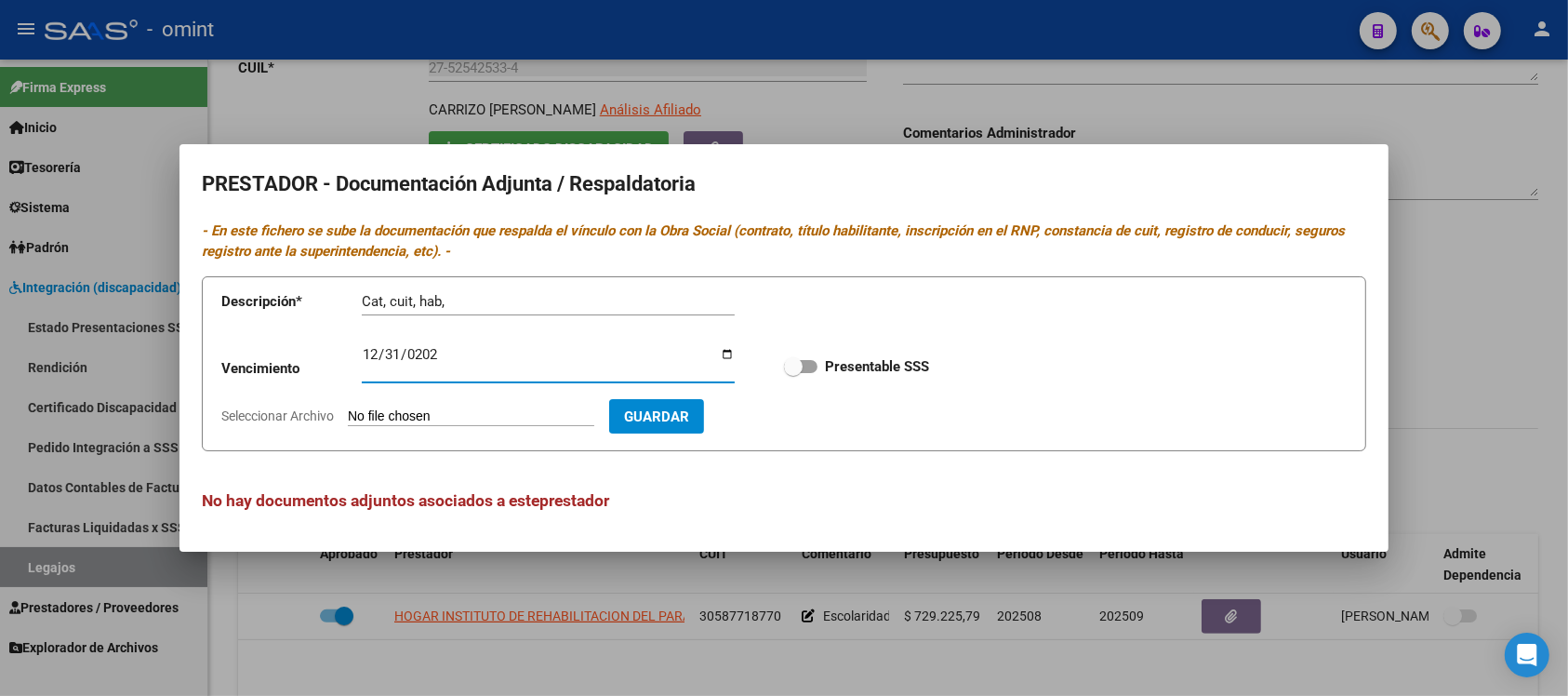
click at [794, 373] on input "Presentable SSS" at bounding box center [793, 373] width 1 height 1
checkbox input "true"
click at [555, 410] on input "Seleccionar Archivo" at bounding box center [470, 417] width 247 height 17
type input "C:\fakepath\ilovepdf_merged.pdf"
click at [526, 309] on div "Cat, cuit, hab, Descripción" at bounding box center [548, 300] width 373 height 28
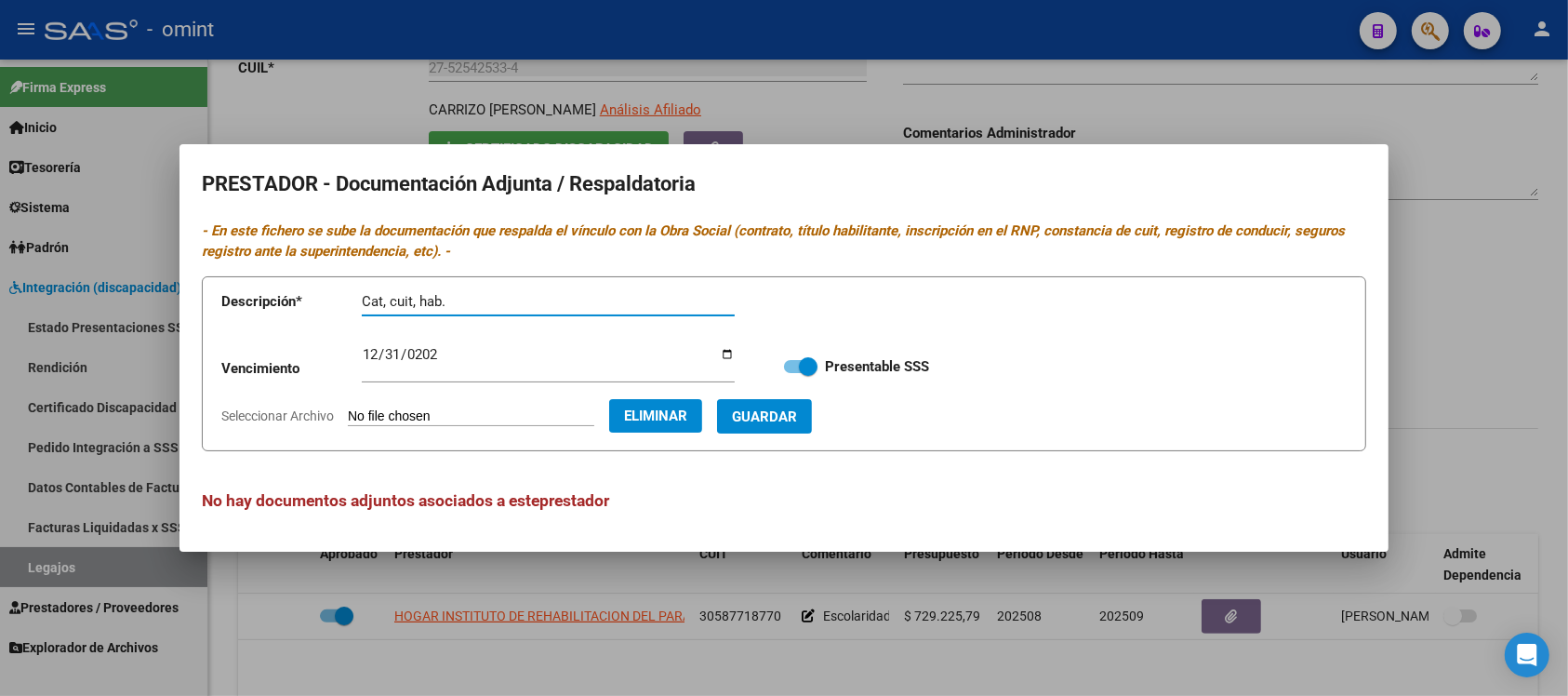
click at [384, 298] on input "Cat, cuit, hab." at bounding box center [548, 300] width 373 height 16
type input "Catg, cuit, hab."
click at [784, 421] on span "Guardar" at bounding box center [765, 416] width 65 height 16
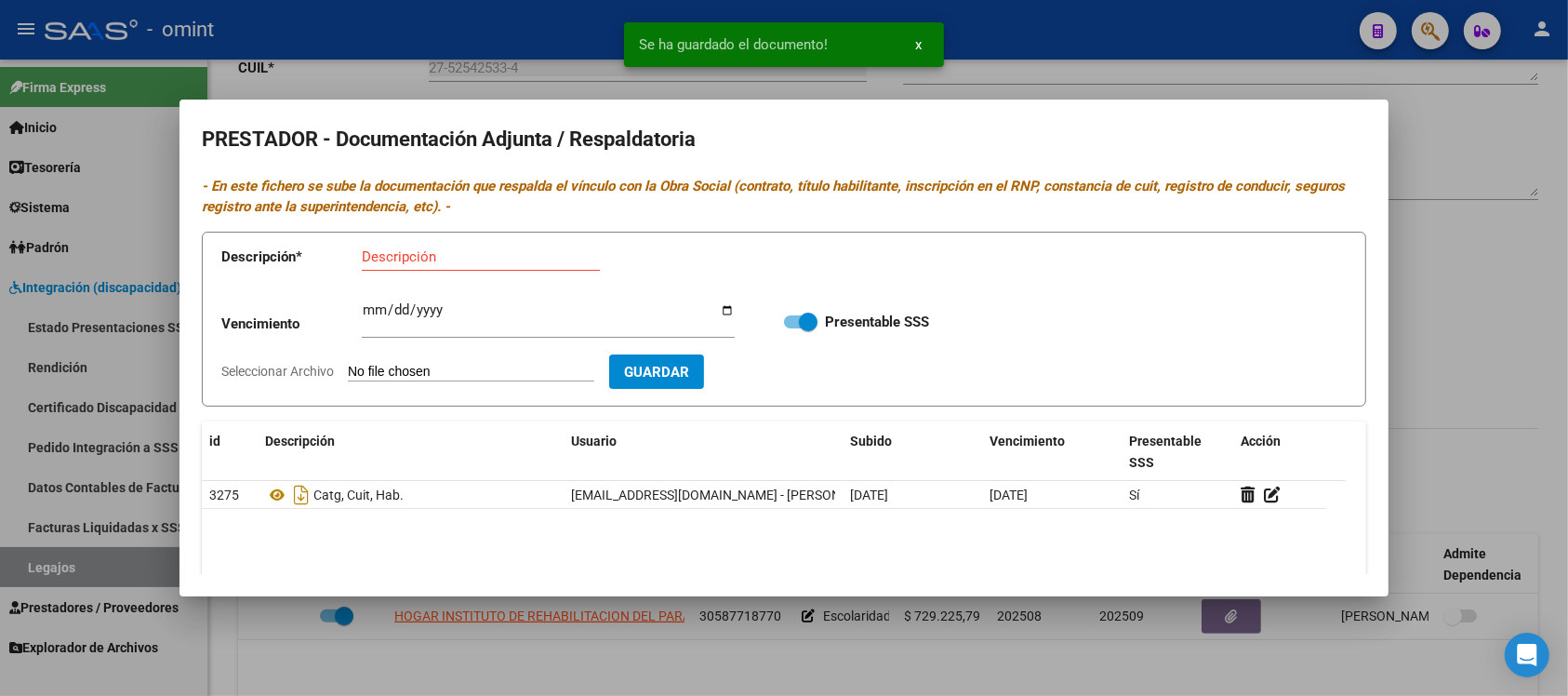
click at [1424, 305] on div at bounding box center [784, 348] width 1568 height 696
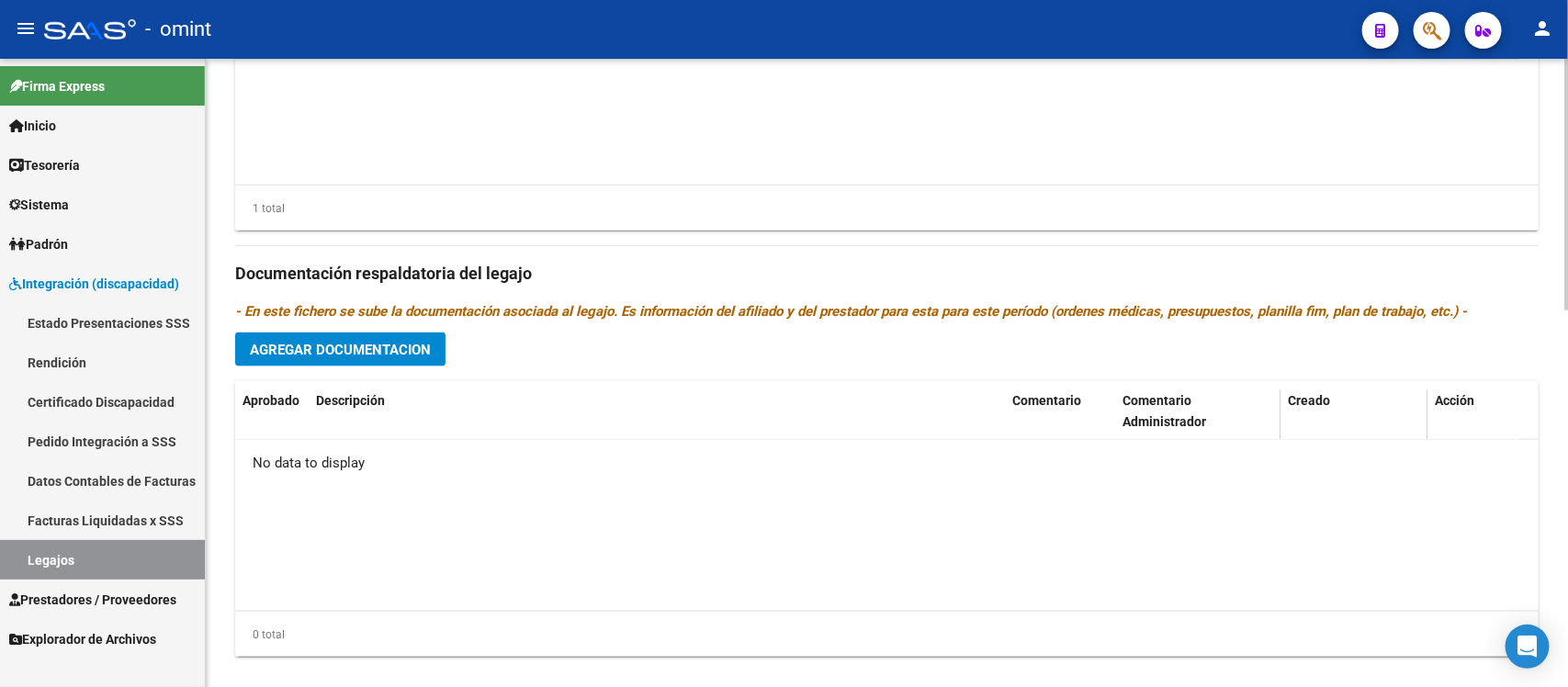
scroll to position [918, 0]
click at [272, 340] on span "Agregar Documentacion" at bounding box center [340, 348] width 181 height 16
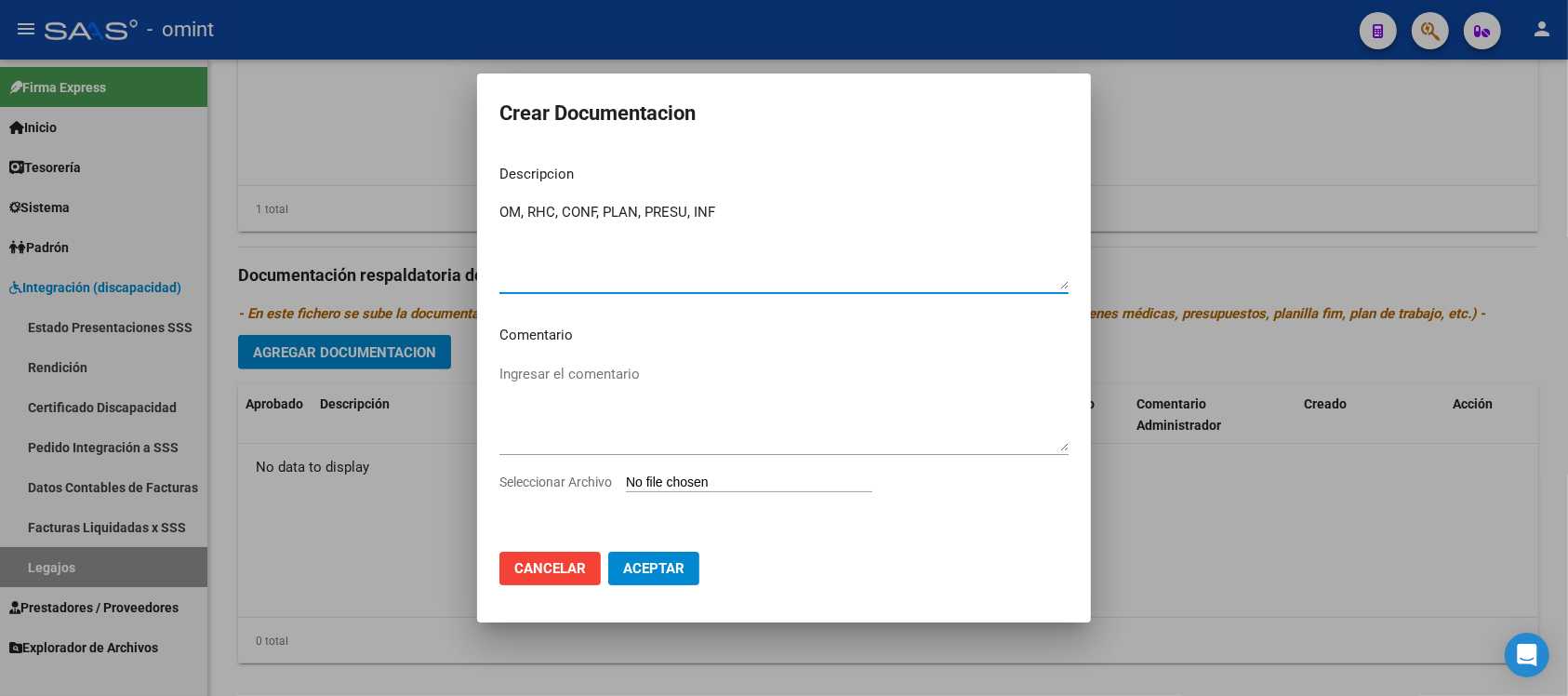
type textarea "OM, RHC, CONF, PLAN, PRESU, INF"
click at [755, 479] on input "Seleccionar Archivo" at bounding box center [748, 483] width 247 height 17
type input "C:\fakepath\ilovepdf_merged (1).pdf"
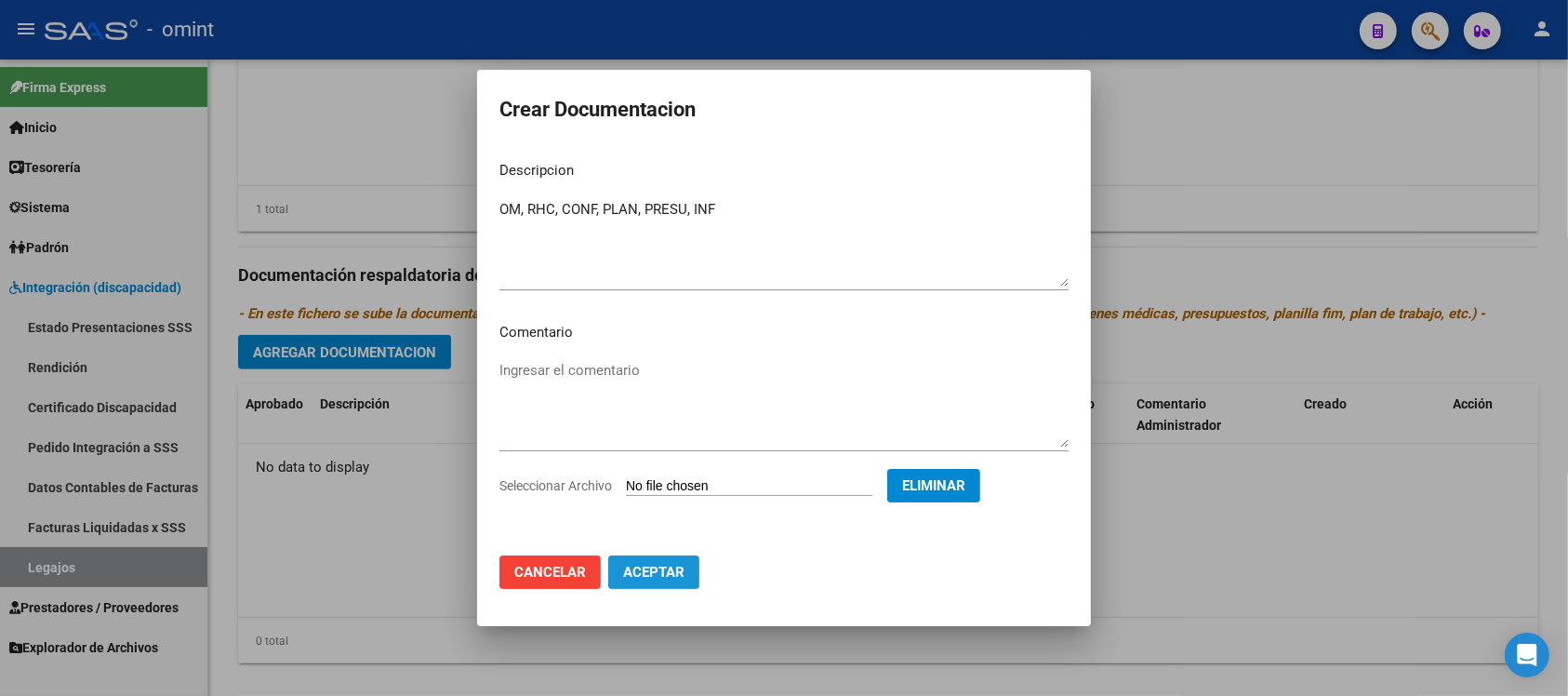
click at [658, 573] on span "Aceptar" at bounding box center [653, 571] width 61 height 16
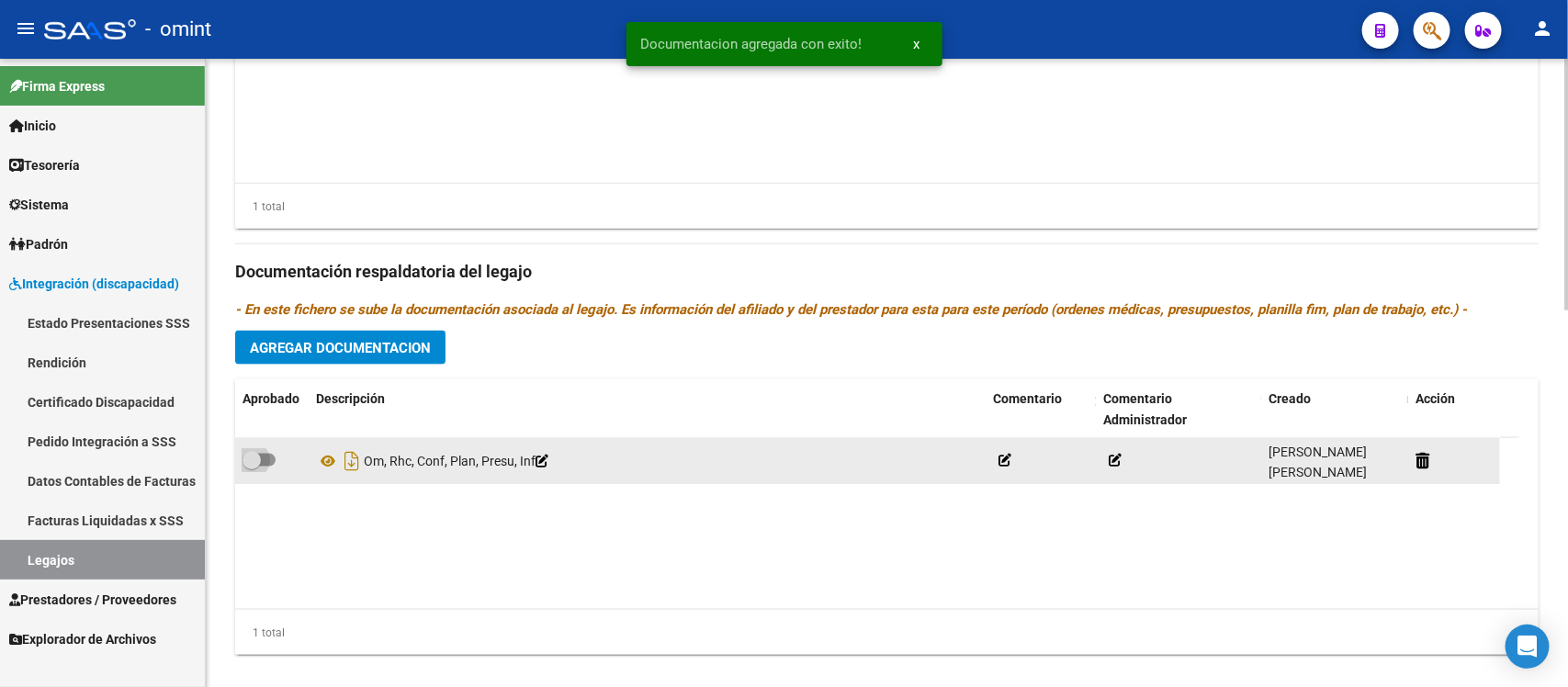
click at [259, 461] on span at bounding box center [251, 460] width 18 height 18
click at [252, 466] on input "checkbox" at bounding box center [251, 466] width 1 height 1
checkbox input "true"
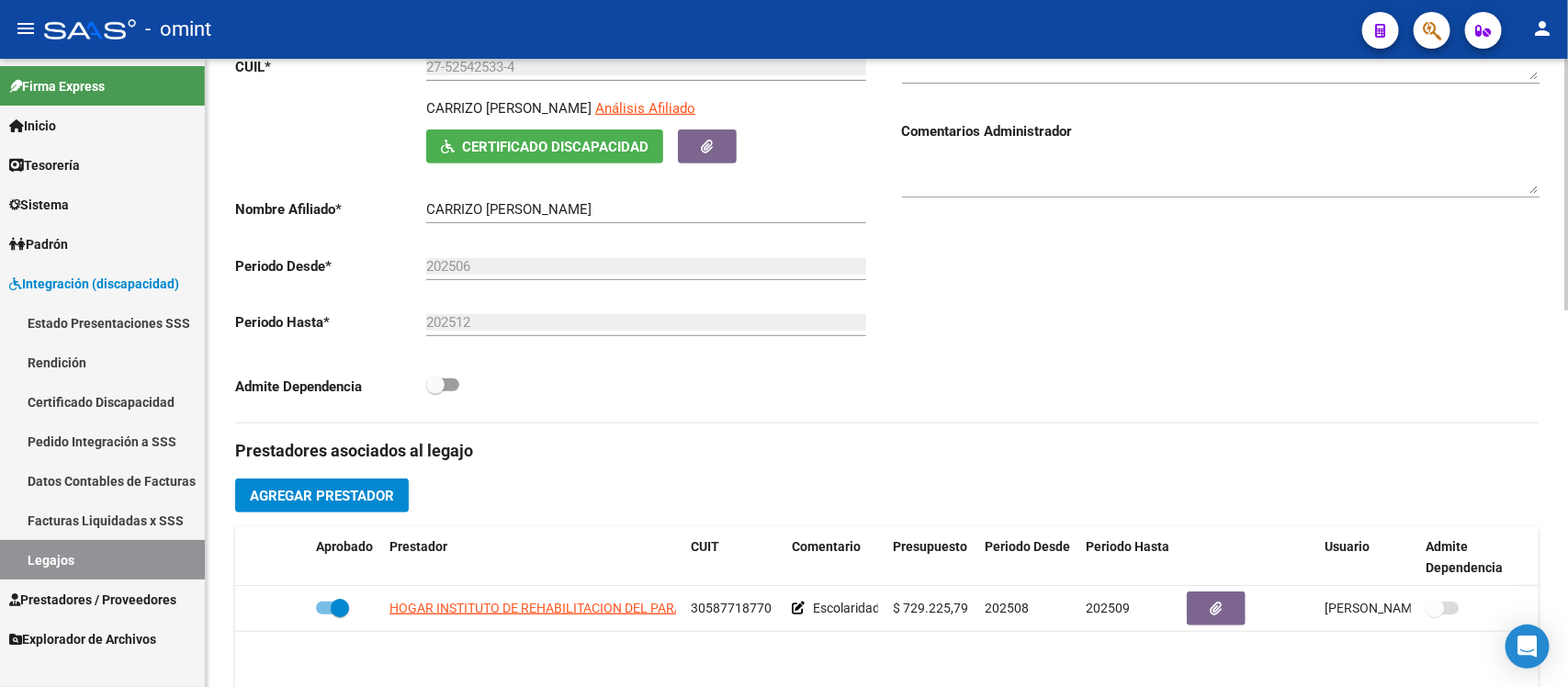
scroll to position [0, 0]
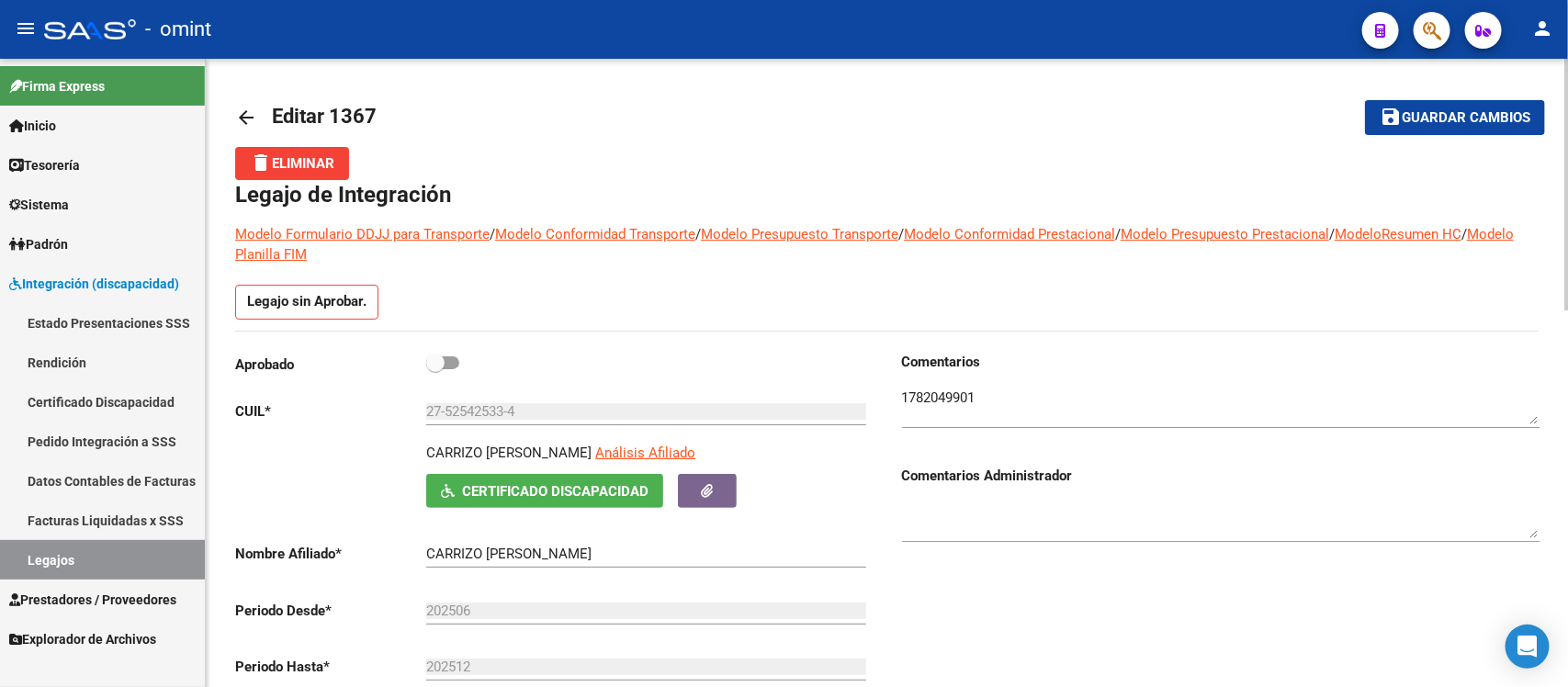
click at [442, 359] on span at bounding box center [435, 362] width 18 height 18
click at [435, 370] on input "checkbox" at bounding box center [434, 370] width 1 height 1
checkbox input "true"
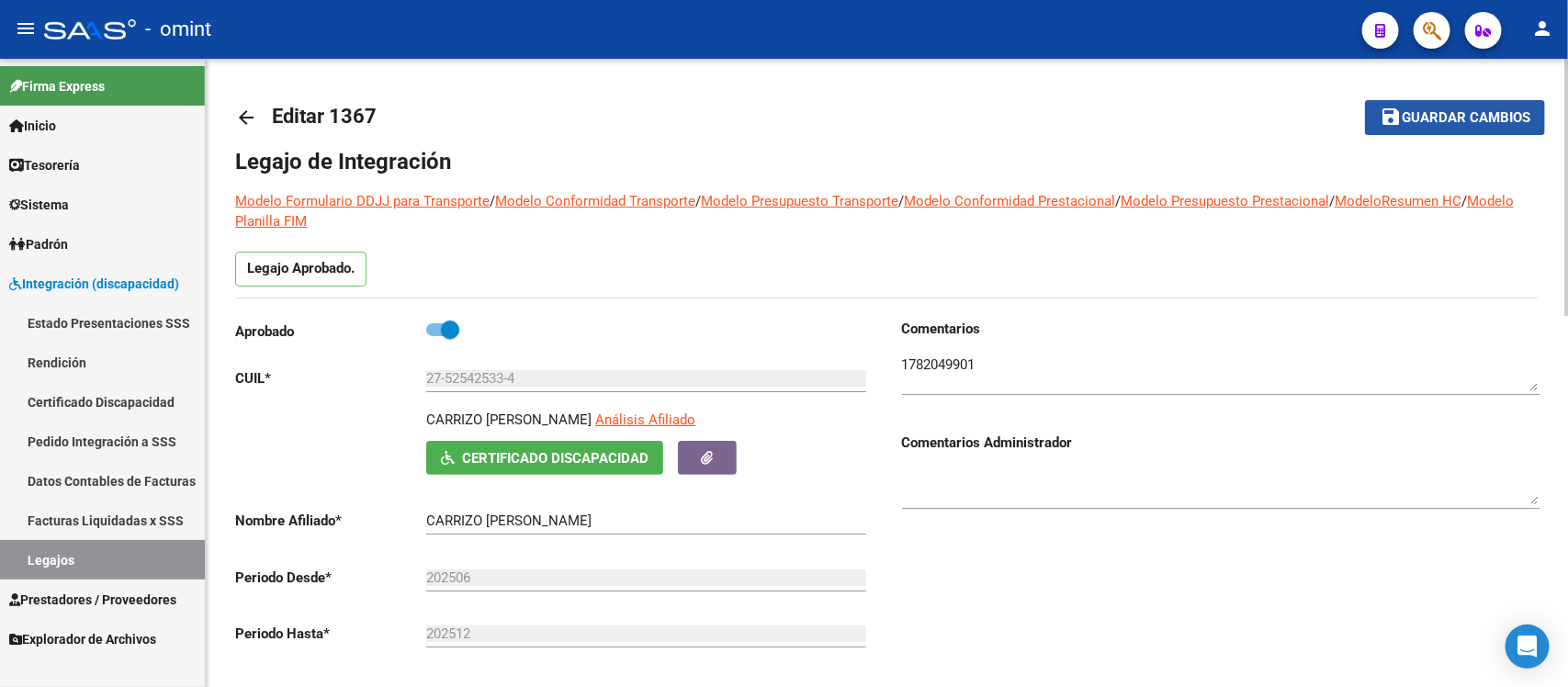
click at [1438, 112] on span "Guardar cambios" at bounding box center [1467, 118] width 129 height 16
click at [242, 119] on mat-icon "arrow_back" at bounding box center [246, 117] width 22 height 22
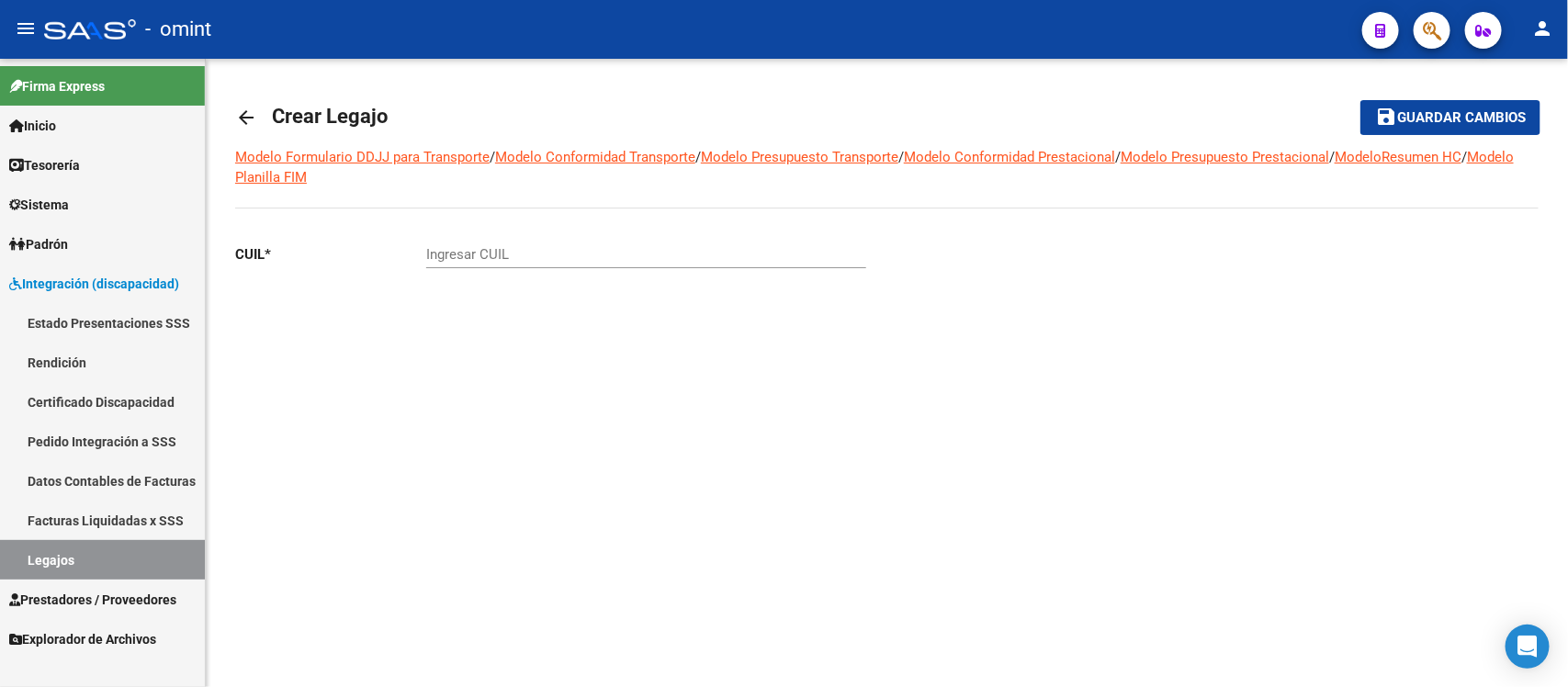
click at [242, 122] on mat-icon "arrow_back" at bounding box center [246, 117] width 22 height 22
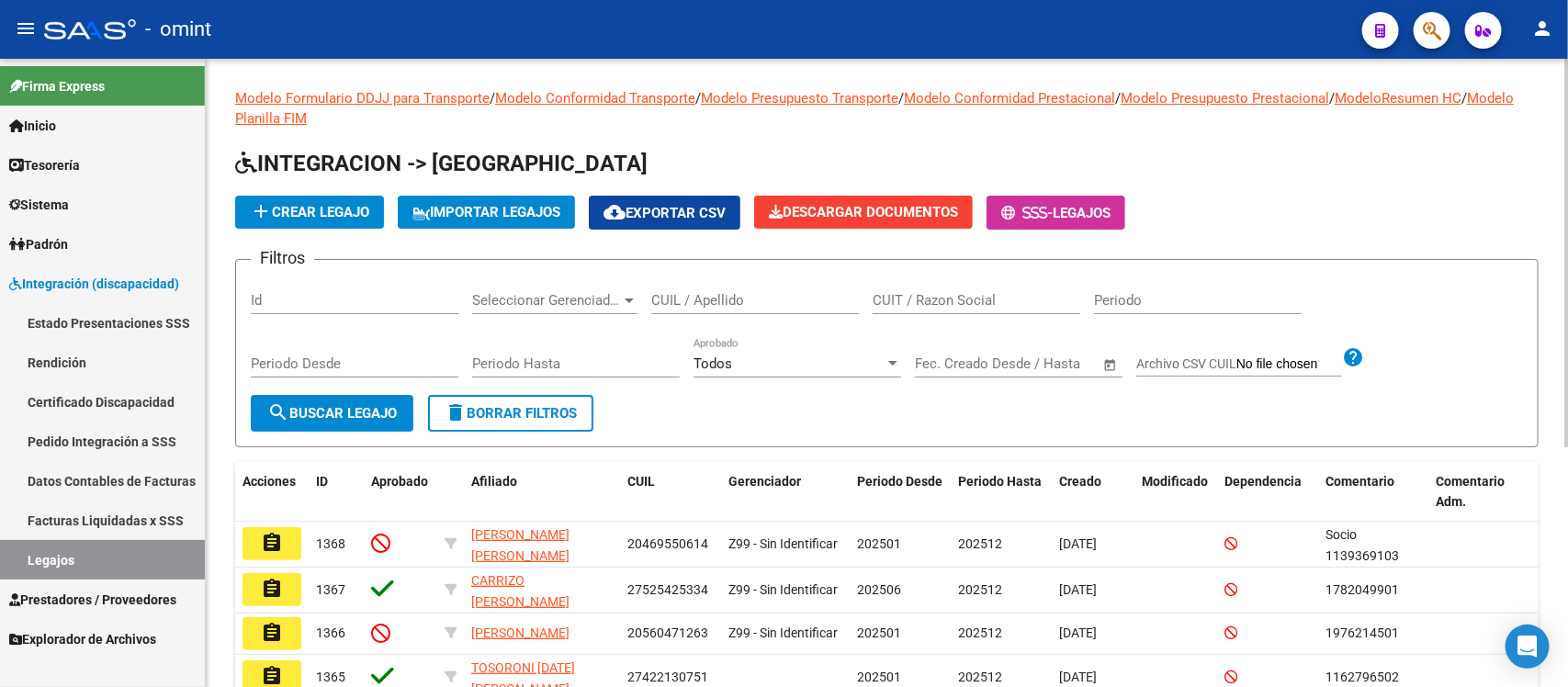
scroll to position [229, 0]
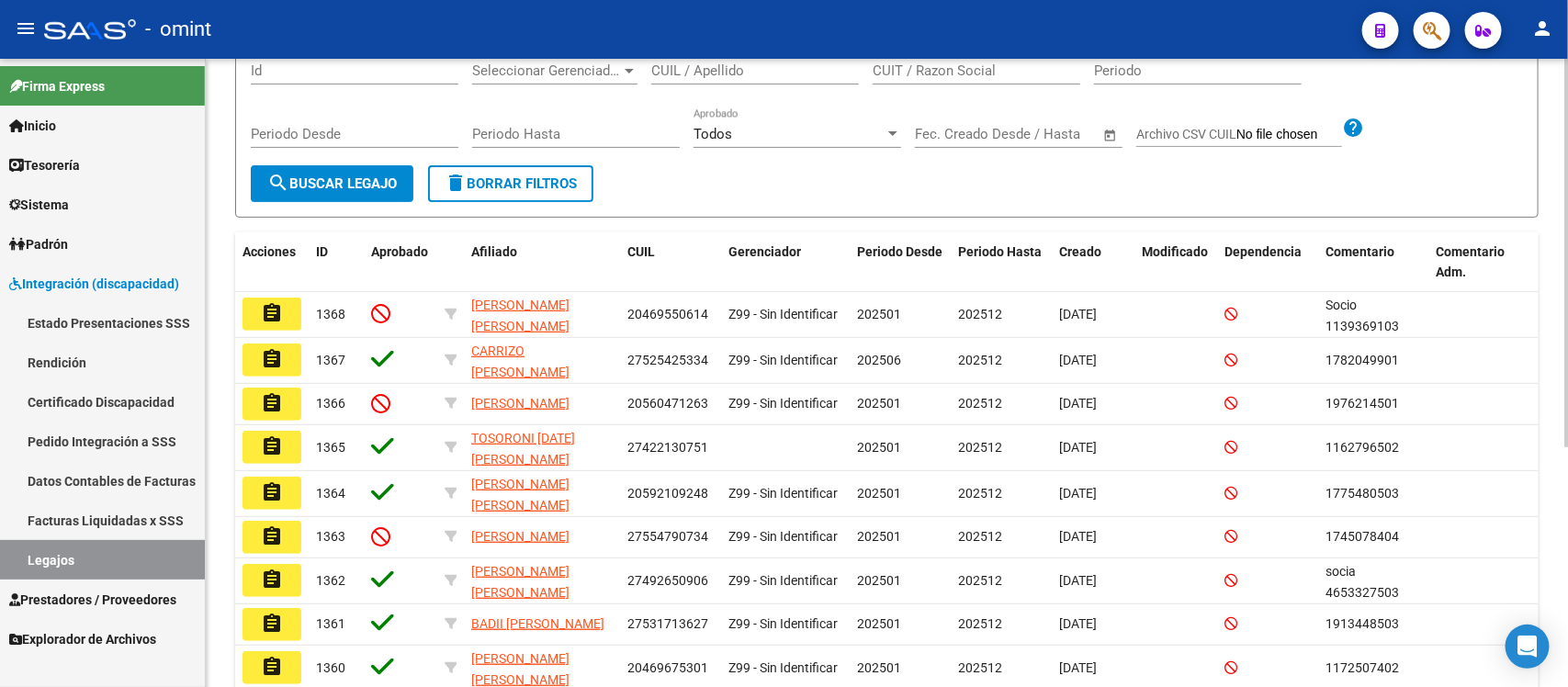
drag, startPoint x: 456, startPoint y: 187, endPoint x: 434, endPoint y: 185, distance: 22.1
click at [456, 186] on mat-icon "delete" at bounding box center [455, 182] width 22 height 22
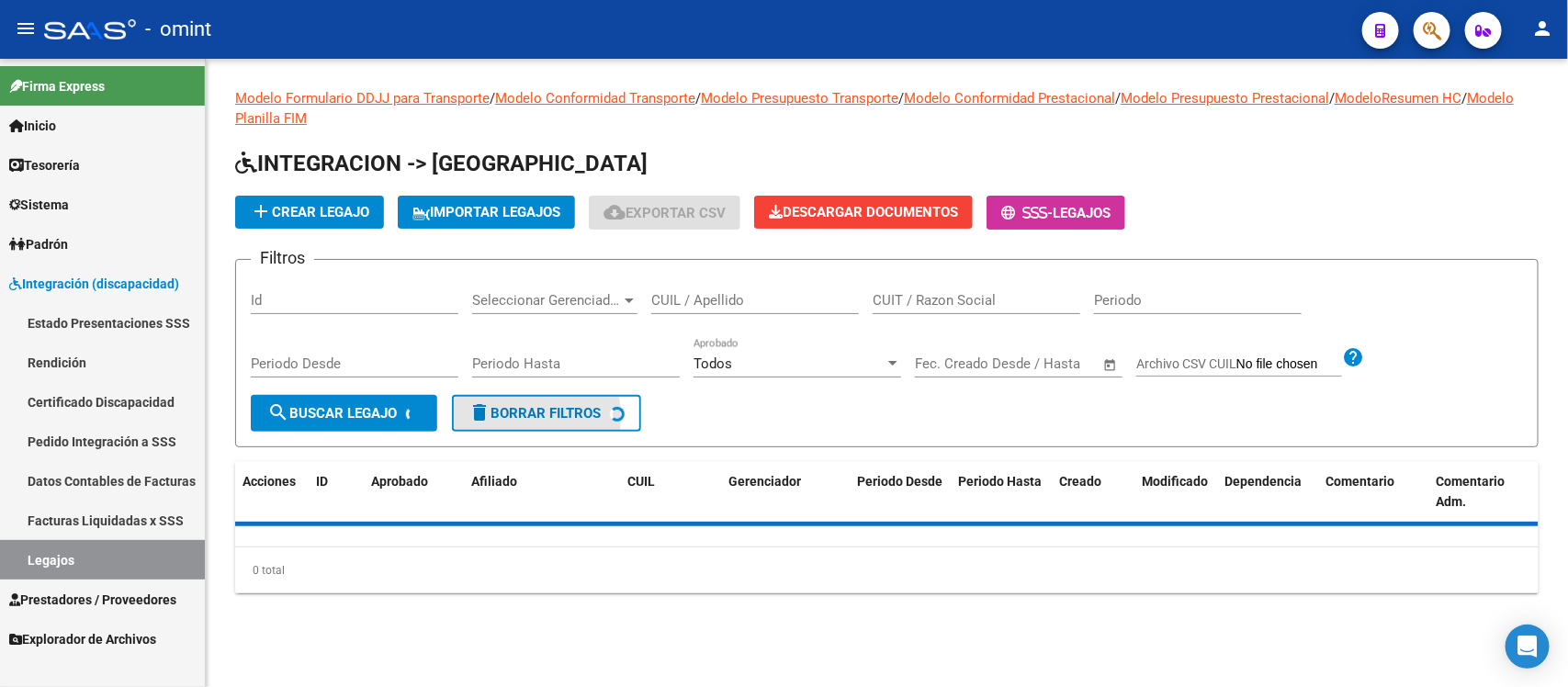
scroll to position [0, 0]
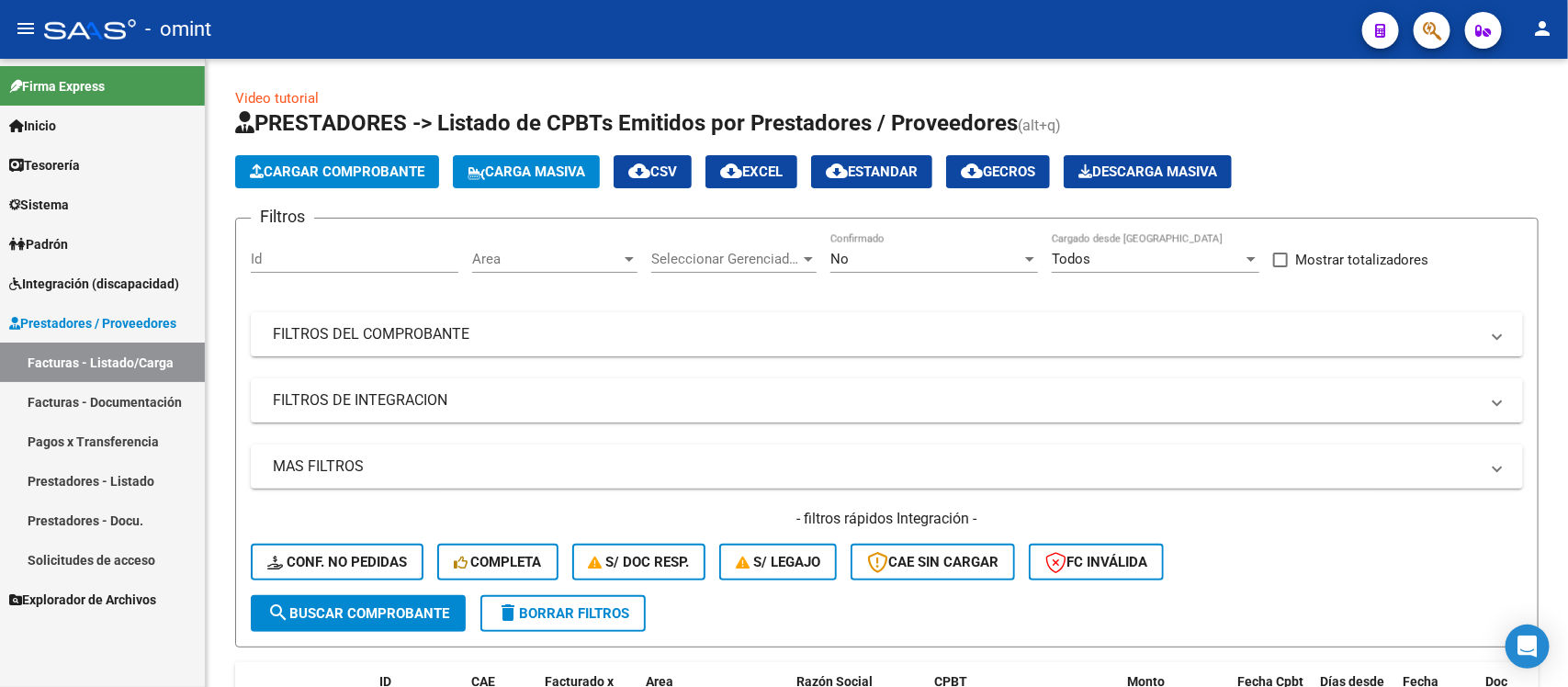
scroll to position [170, 0]
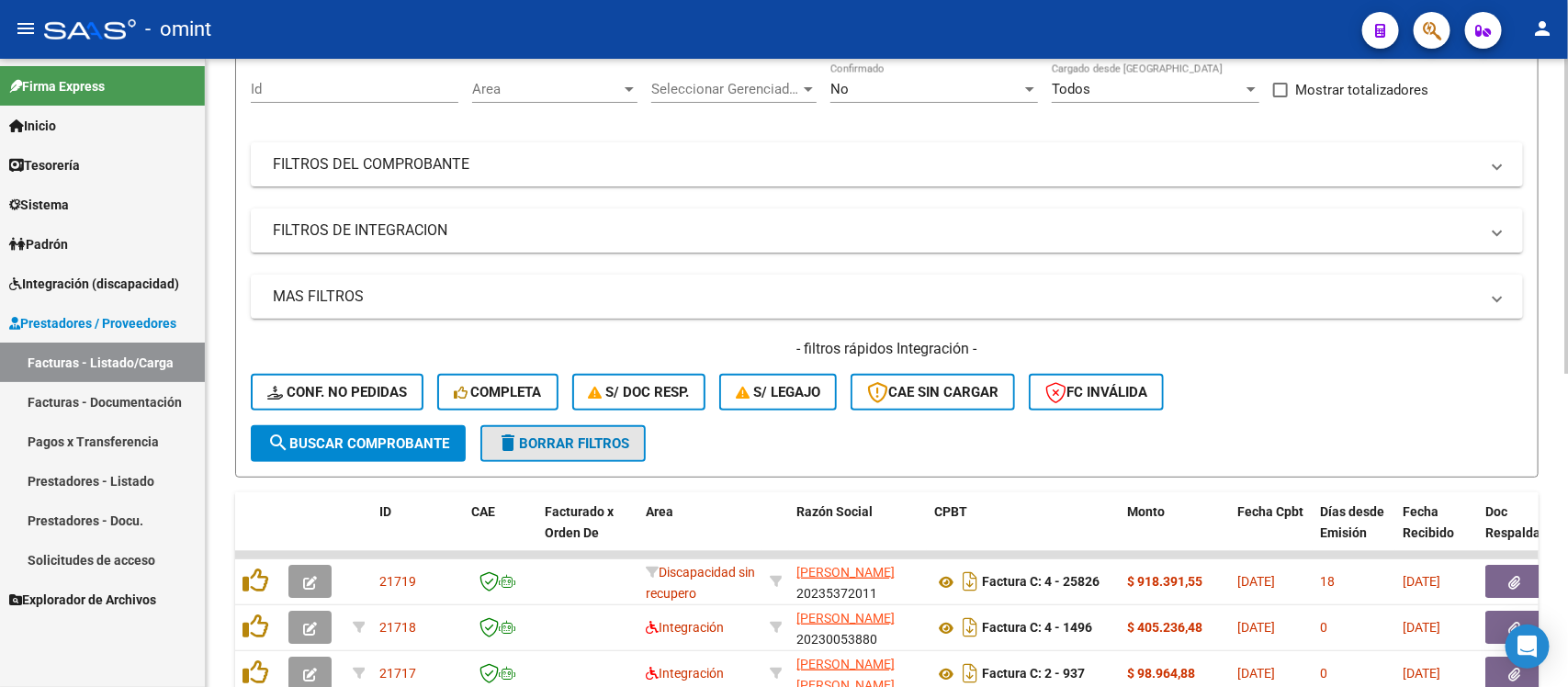
click at [528, 427] on button "delete Borrar Filtros" at bounding box center [563, 443] width 165 height 37
